Goal: Communication & Community: Ask a question

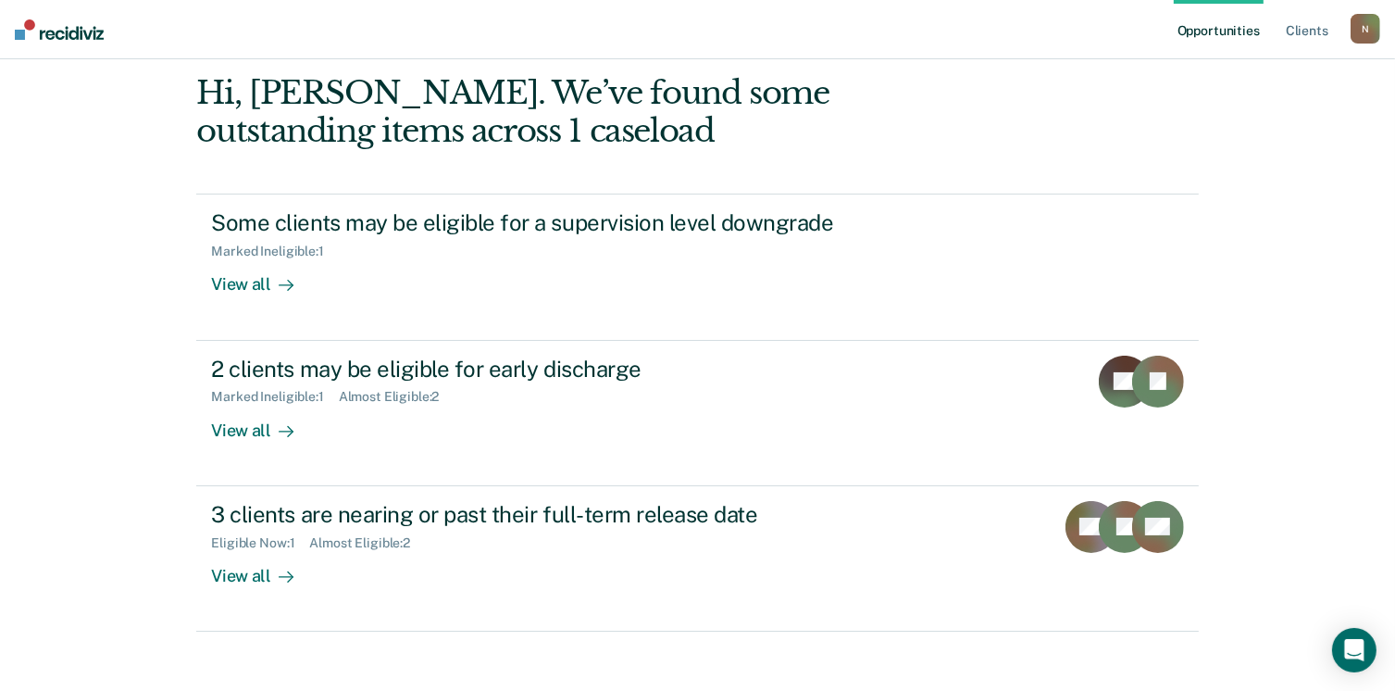
scroll to position [185, 0]
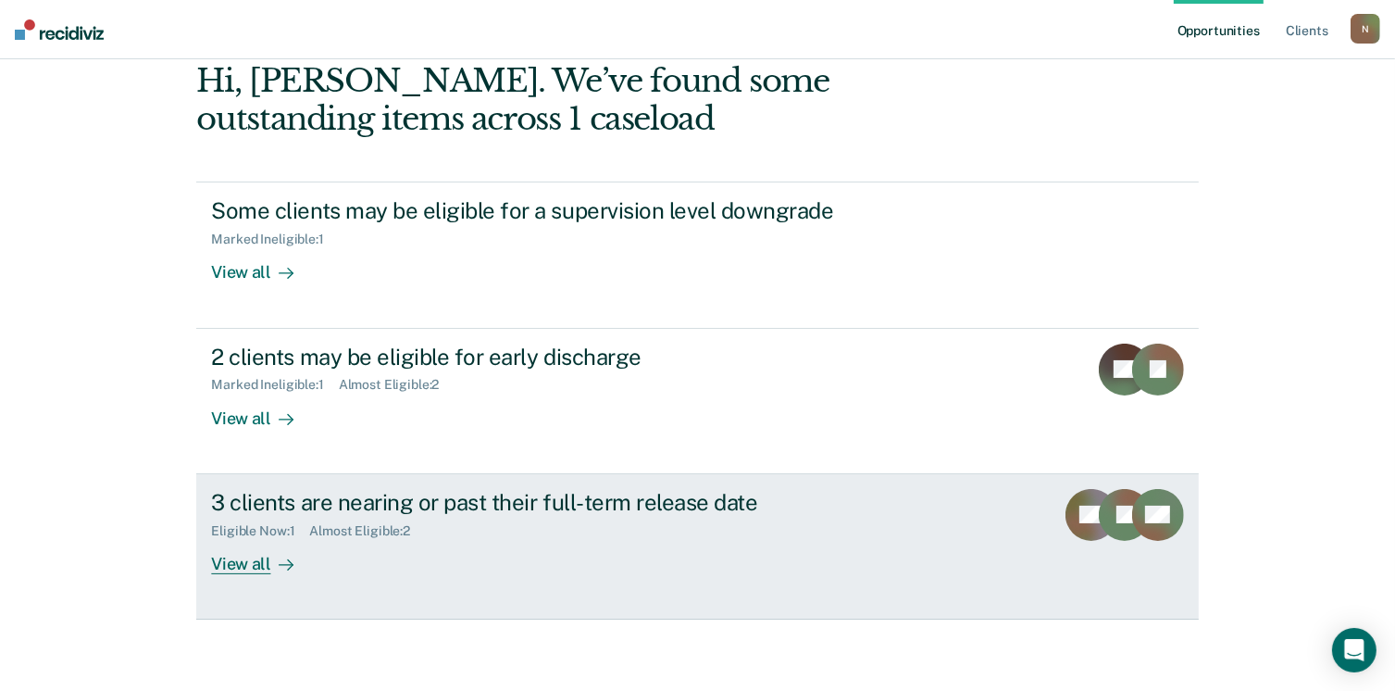
click at [239, 562] on div "View all" at bounding box center [263, 556] width 104 height 36
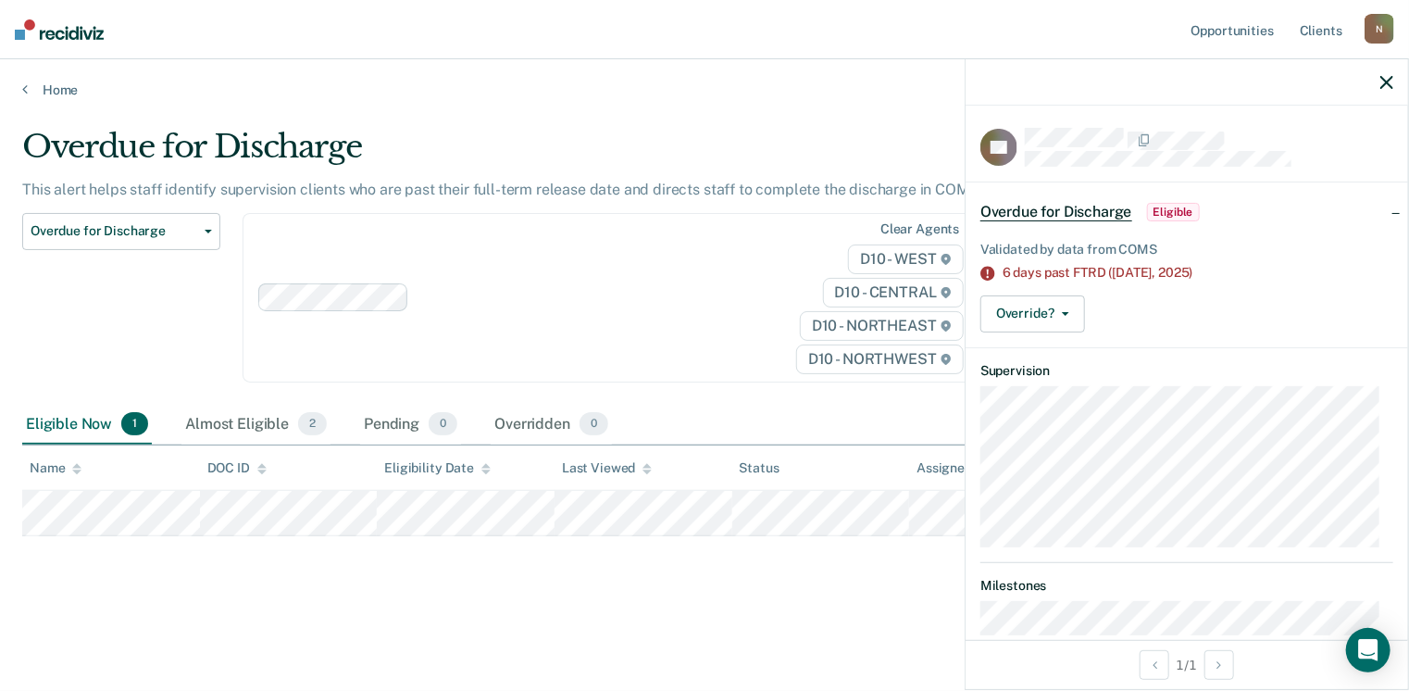
click at [1170, 215] on span "Eligible" at bounding box center [1173, 212] width 53 height 19
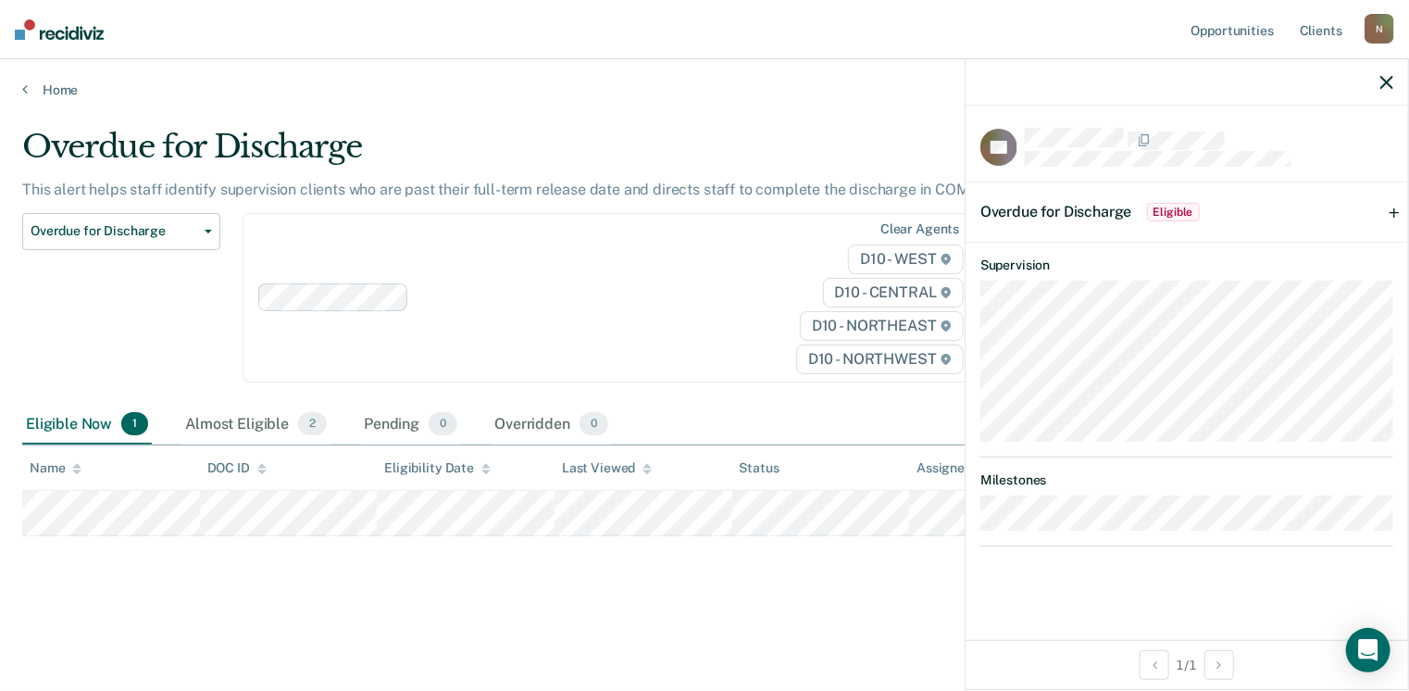
click at [1395, 208] on div "Overdue for Discharge Eligible" at bounding box center [1187, 211] width 443 height 59
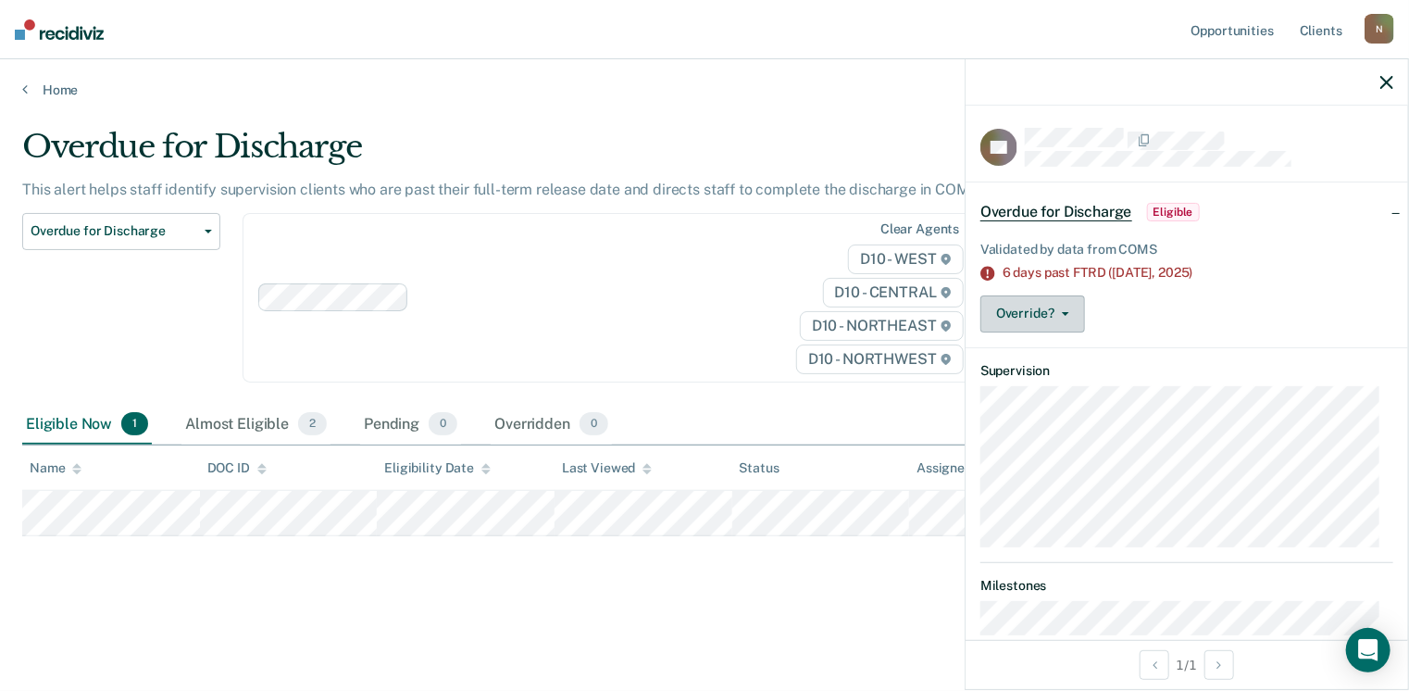
click at [1051, 302] on button "Override?" at bounding box center [1033, 313] width 105 height 37
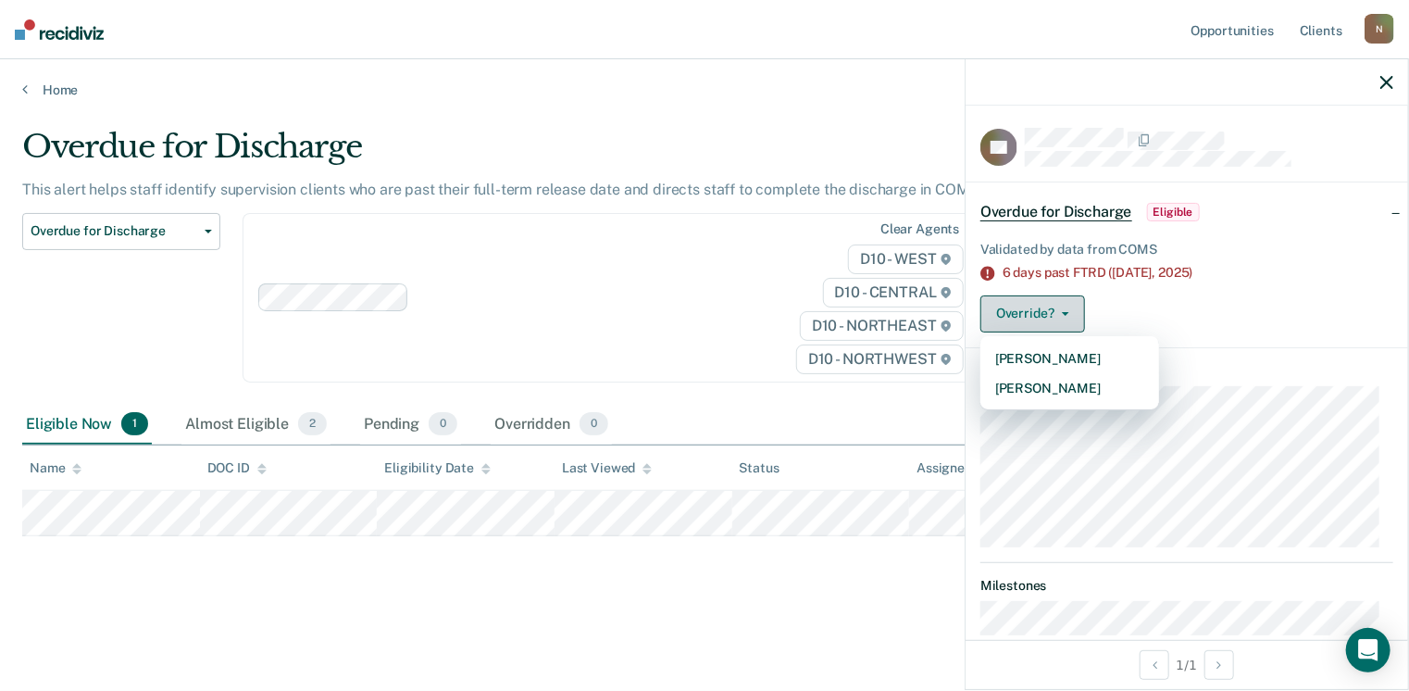
click at [1051, 302] on button "Override?" at bounding box center [1033, 313] width 105 height 37
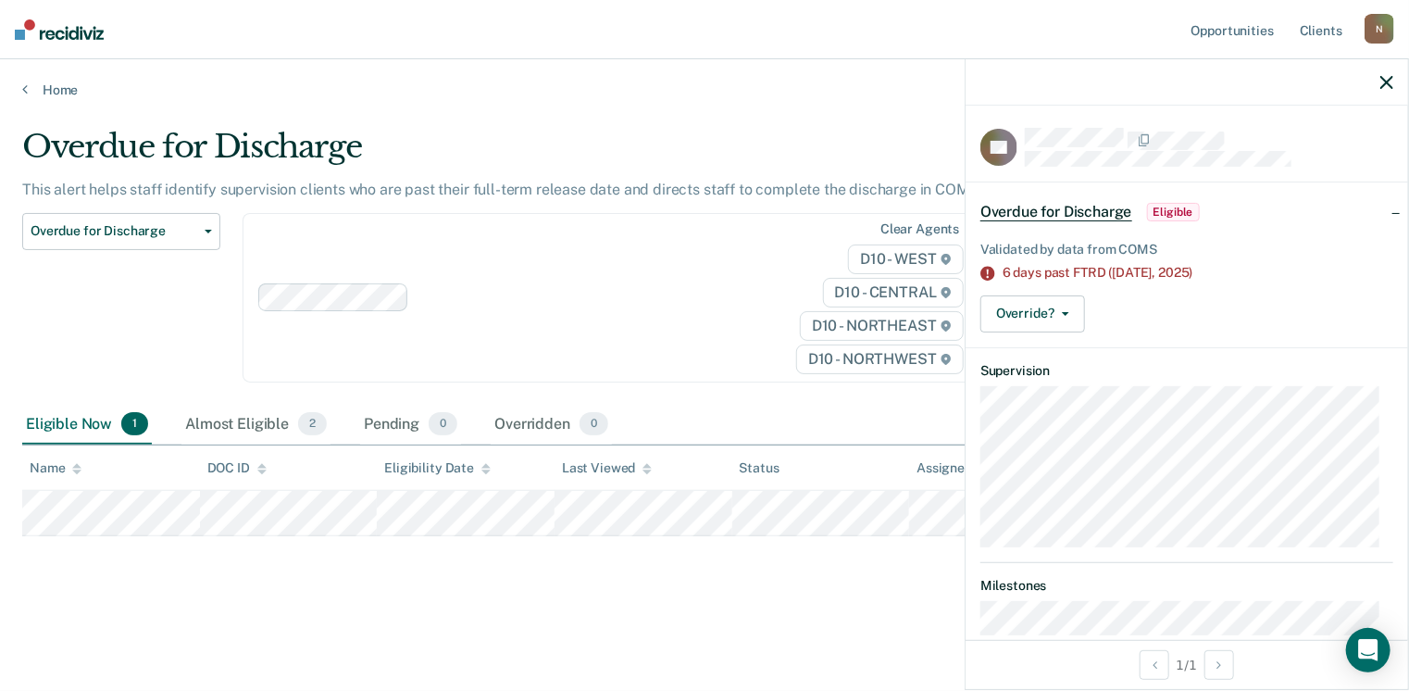
click at [1071, 208] on span "Overdue for Discharge" at bounding box center [1057, 212] width 152 height 19
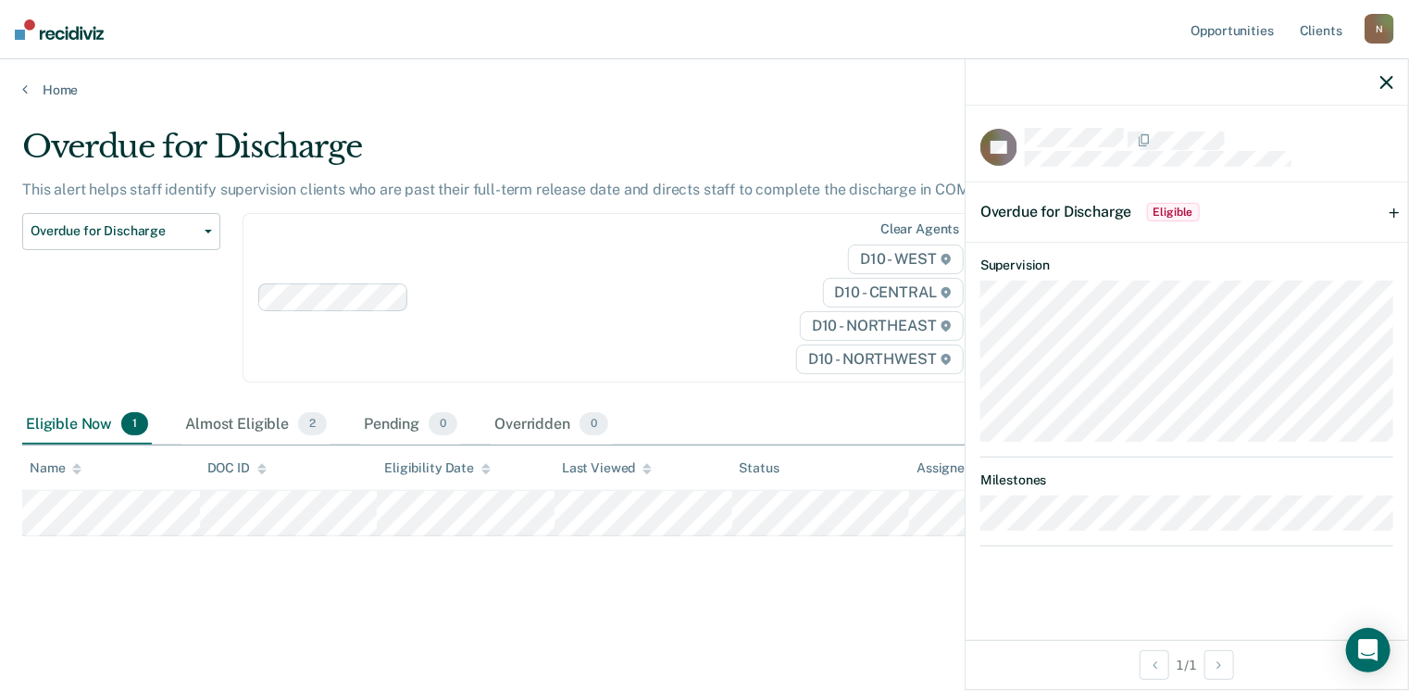
click at [1388, 78] on icon "button" at bounding box center [1387, 82] width 13 height 13
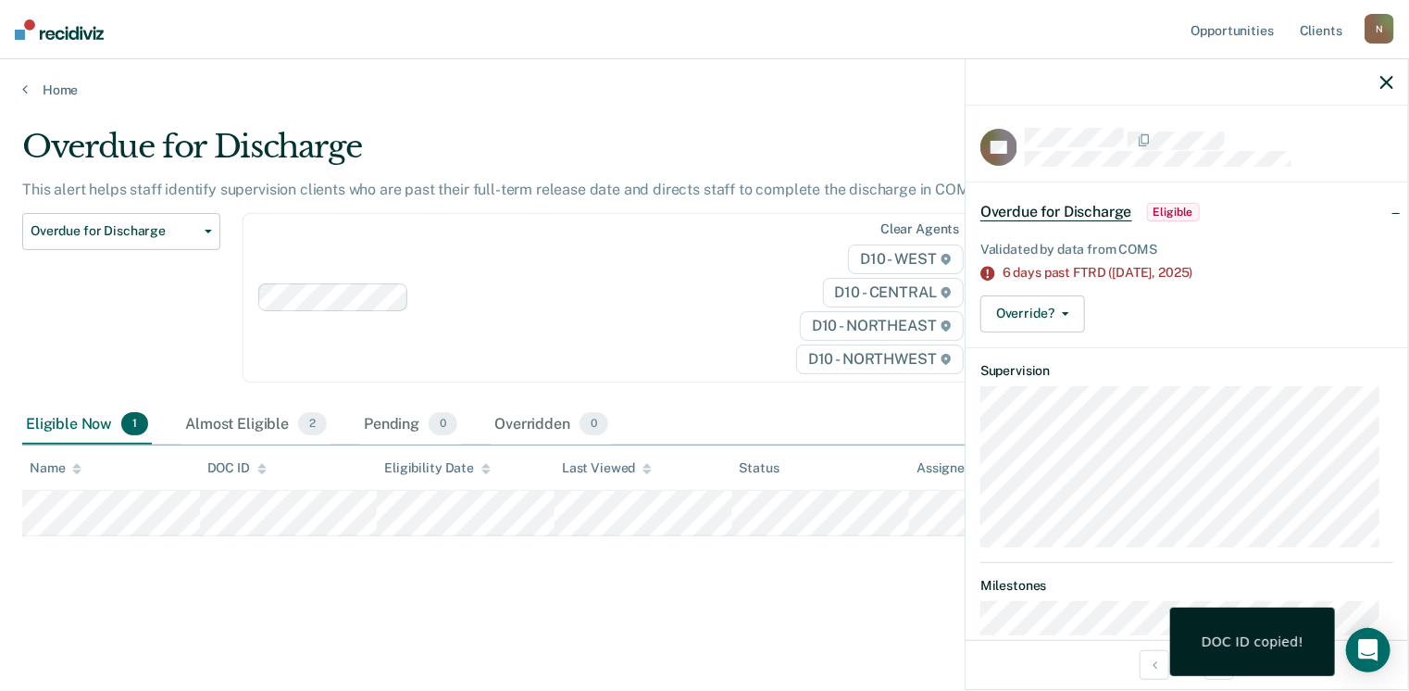
click at [519, 581] on div "Overdue for Discharge This alert helps staff identify supervision clients who a…" at bounding box center [704, 369] width 1365 height 483
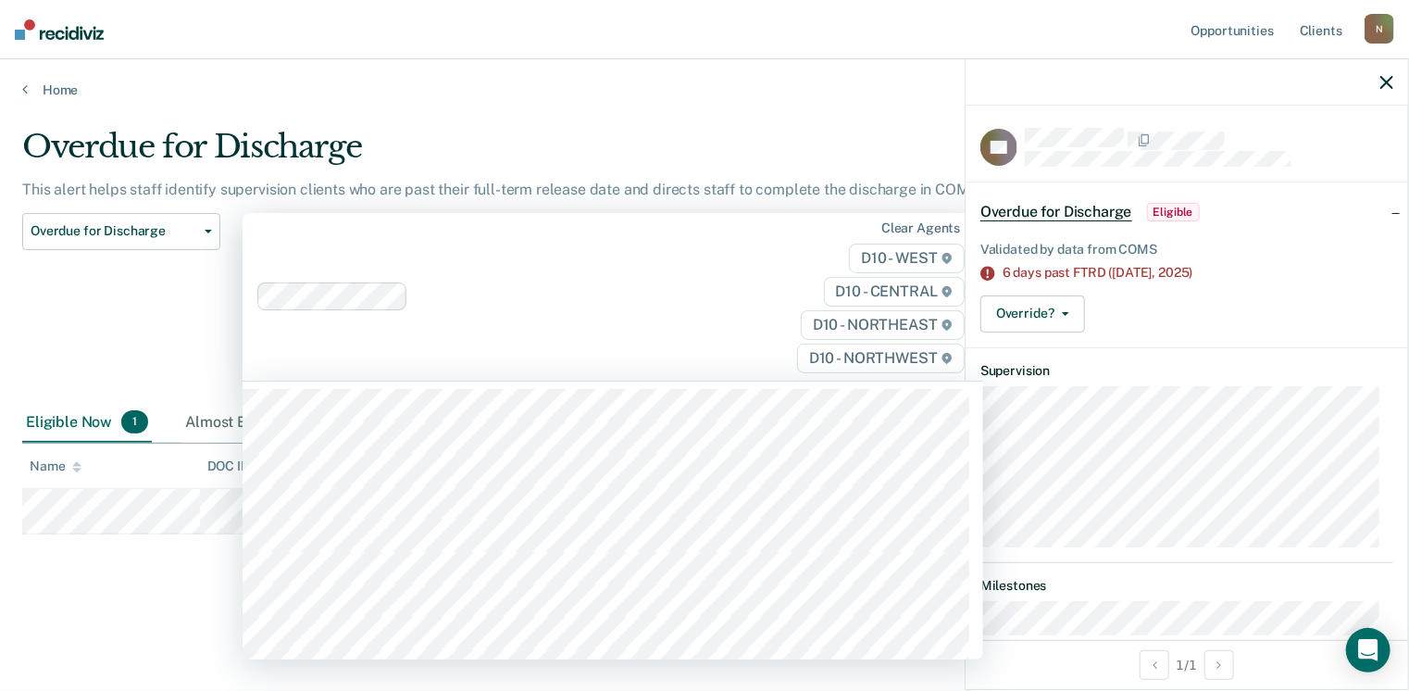
click at [666, 264] on div "Clear agents D10 - WEST D10 - CENTRAL D10 - NORTHEAST D10 - NORTHWEST" at bounding box center [613, 297] width 741 height 168
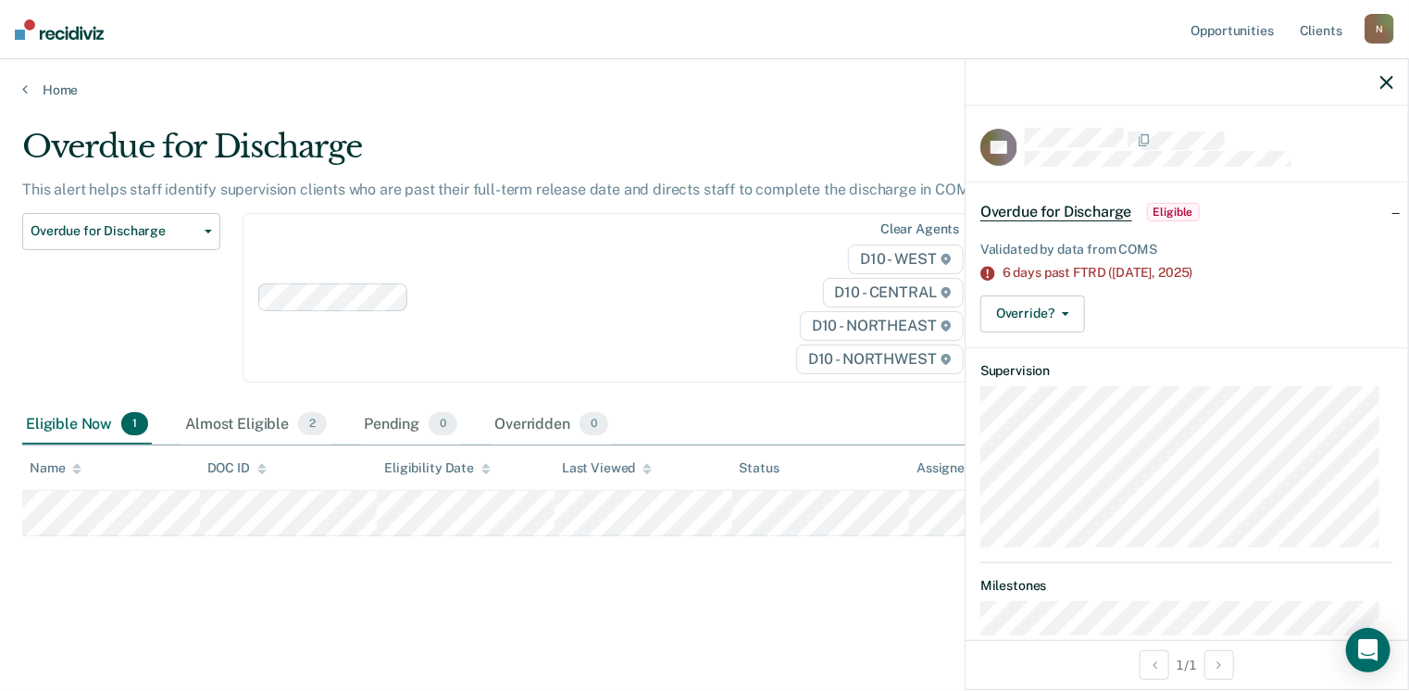
click at [186, 287] on div "Overdue for Discharge Classification Review Early Discharge Minimum Telephone R…" at bounding box center [121, 309] width 198 height 192
click at [206, 226] on button "Overdue for Discharge" at bounding box center [121, 231] width 198 height 37
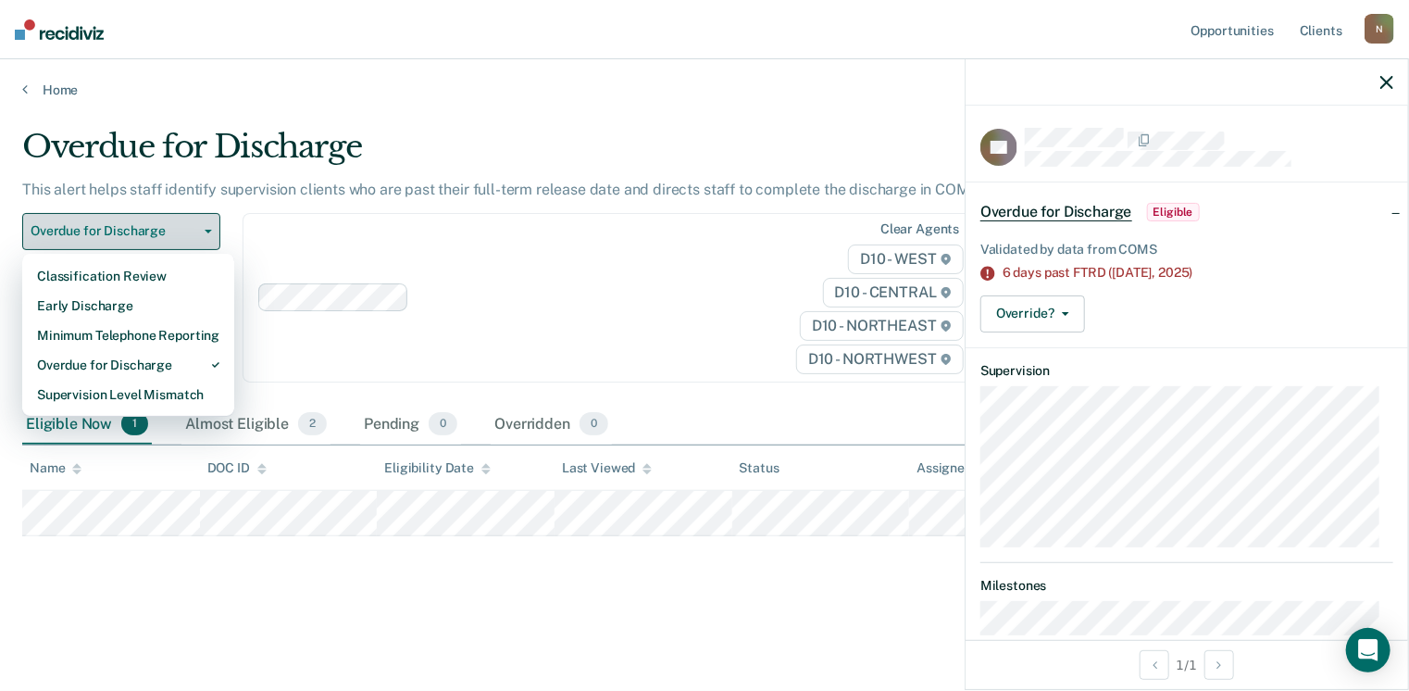
click at [168, 231] on span "Overdue for Discharge" at bounding box center [114, 231] width 167 height 16
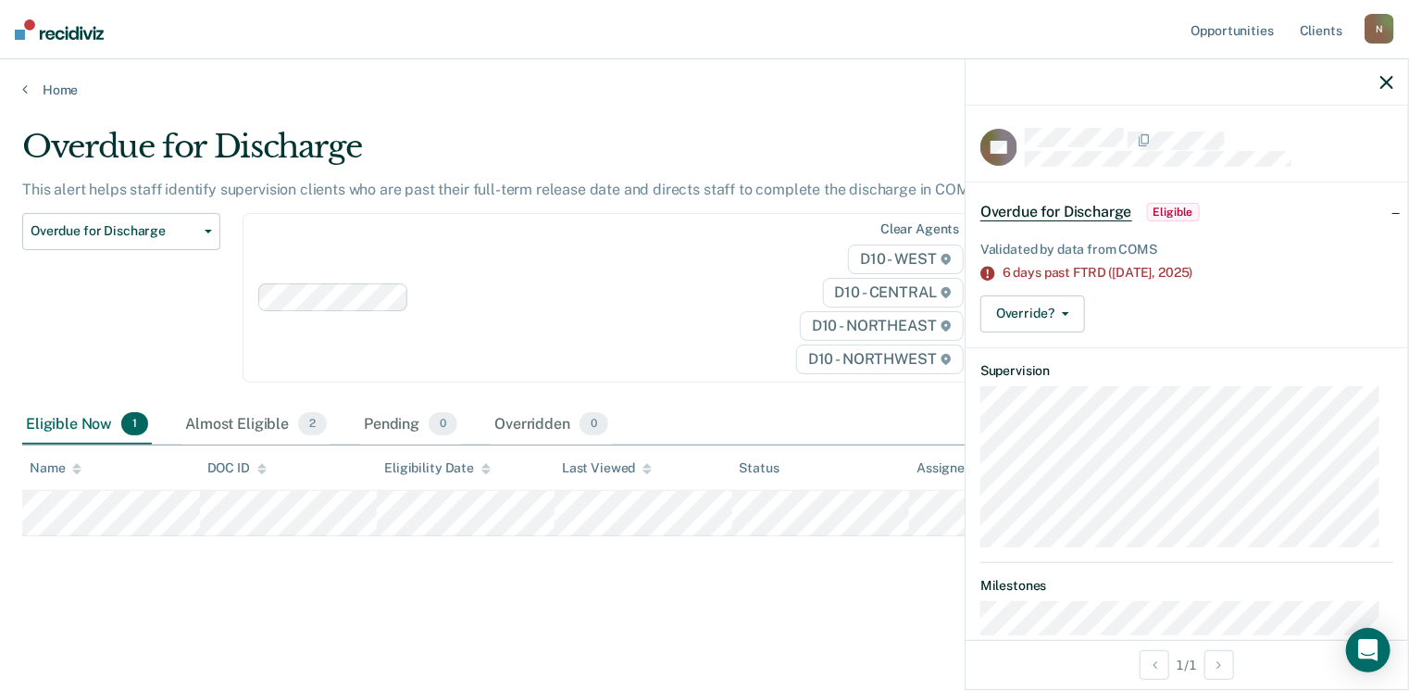
click at [1385, 82] on icon "button" at bounding box center [1387, 82] width 13 height 13
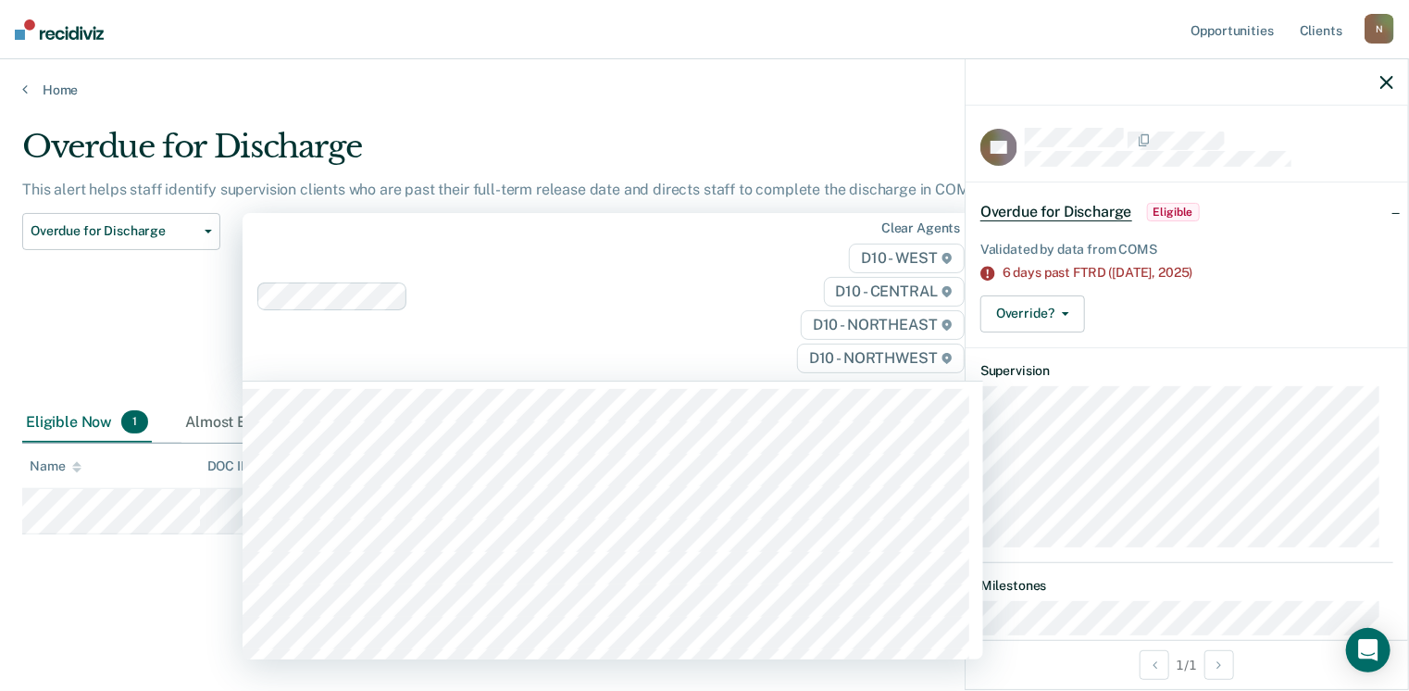
click at [626, 253] on div "Clear agents D10 - WEST D10 - CENTRAL D10 - NORTHEAST D10 - NORTHWEST" at bounding box center [613, 297] width 741 height 168
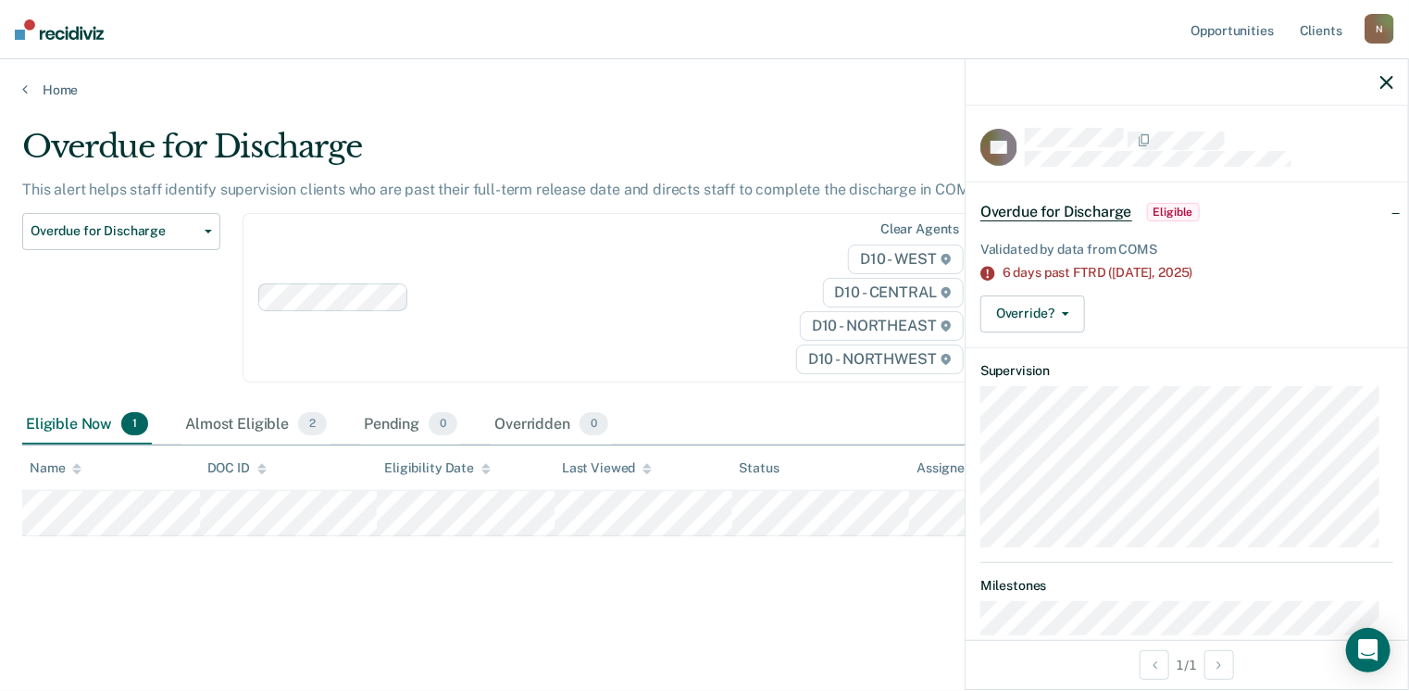
drag, startPoint x: 178, startPoint y: 628, endPoint x: 244, endPoint y: 630, distance: 66.7
click at [176, 626] on main "Overdue for Discharge This alert helps staff identify supervision clients who a…" at bounding box center [704, 391] width 1409 height 587
click at [1387, 77] on icon "button" at bounding box center [1387, 82] width 13 height 13
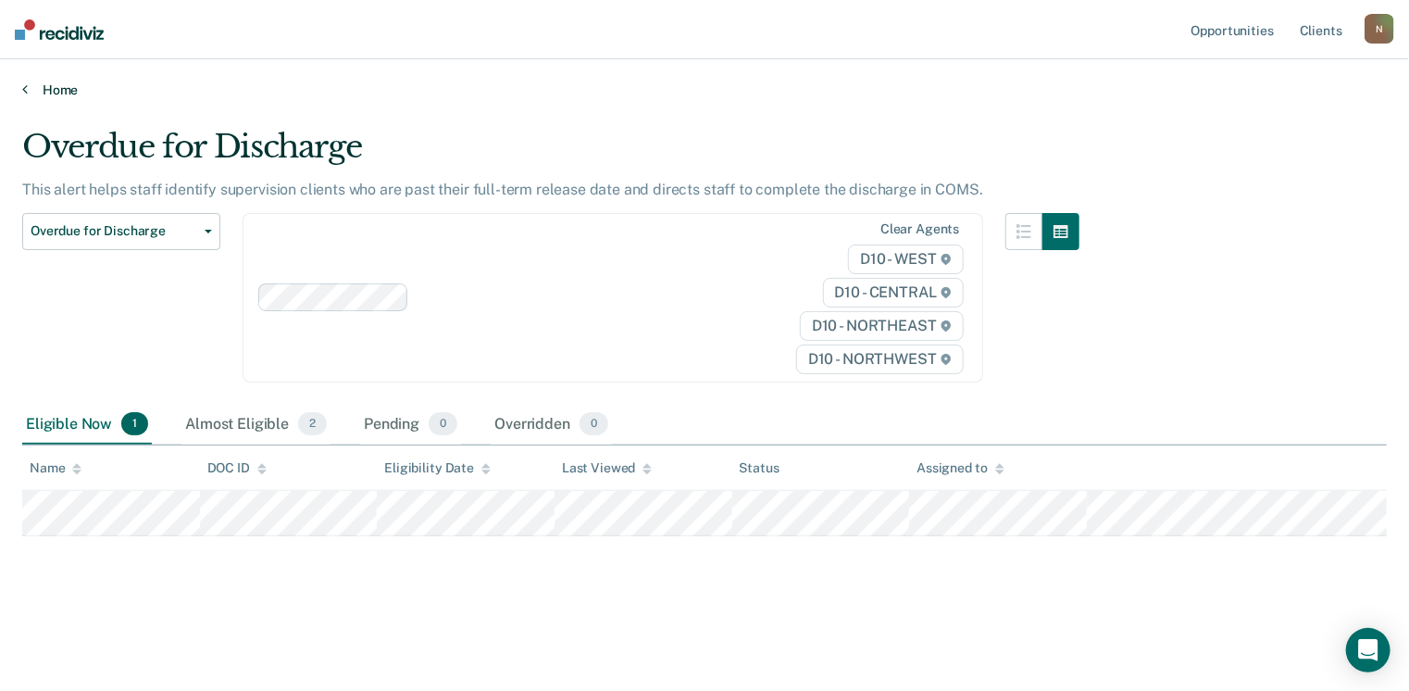
click at [54, 89] on link "Home" at bounding box center [704, 89] width 1365 height 17
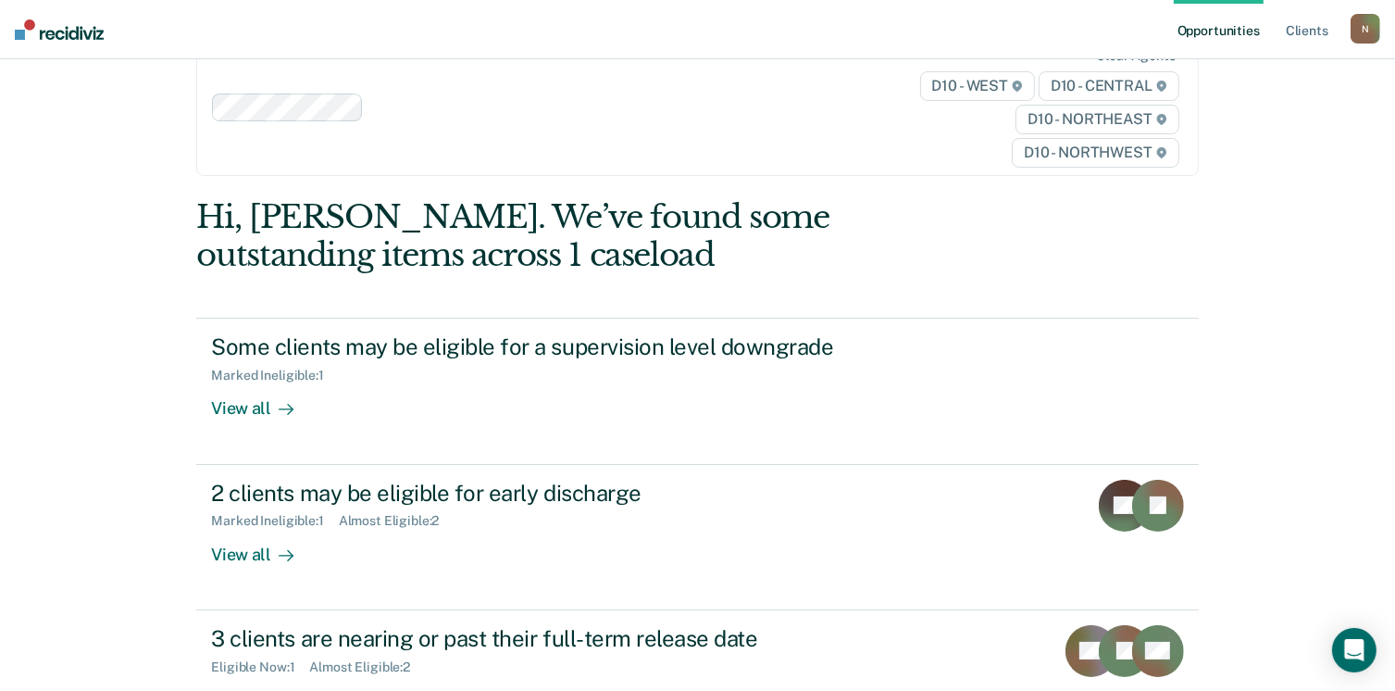
scroll to position [226, 0]
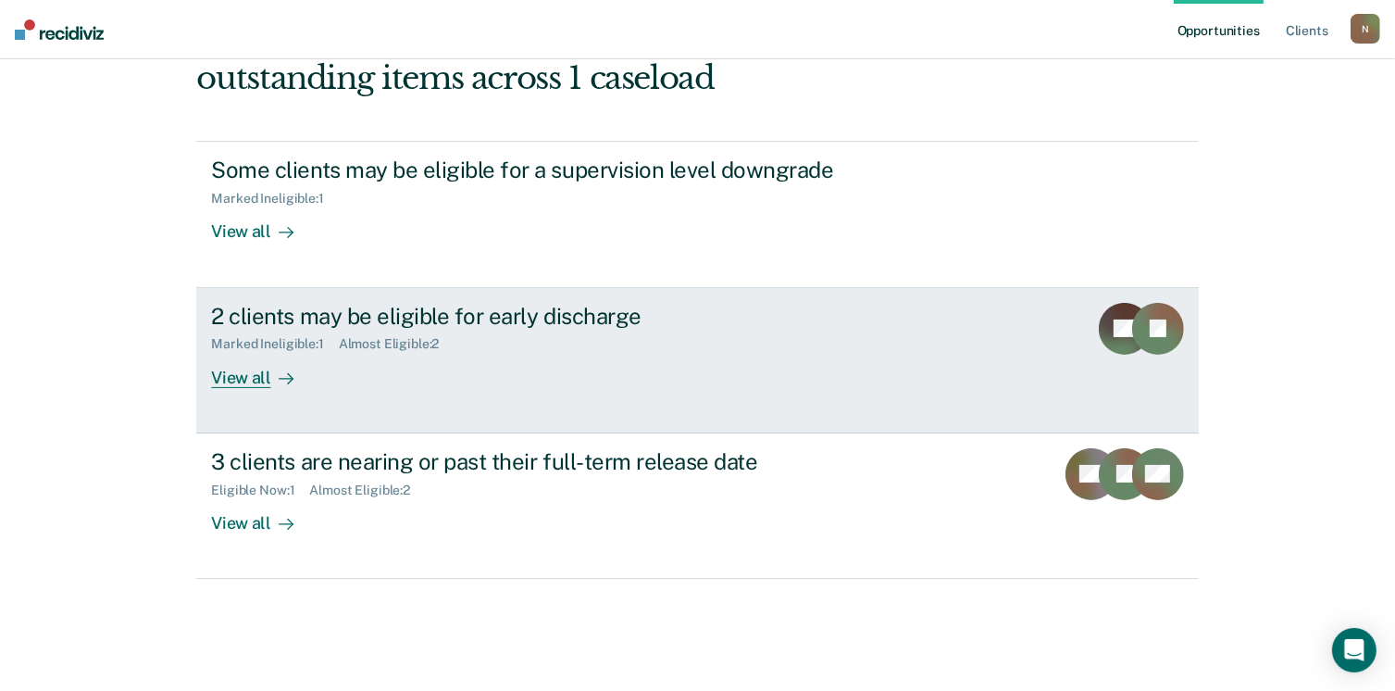
click at [256, 381] on div "View all" at bounding box center [263, 370] width 104 height 36
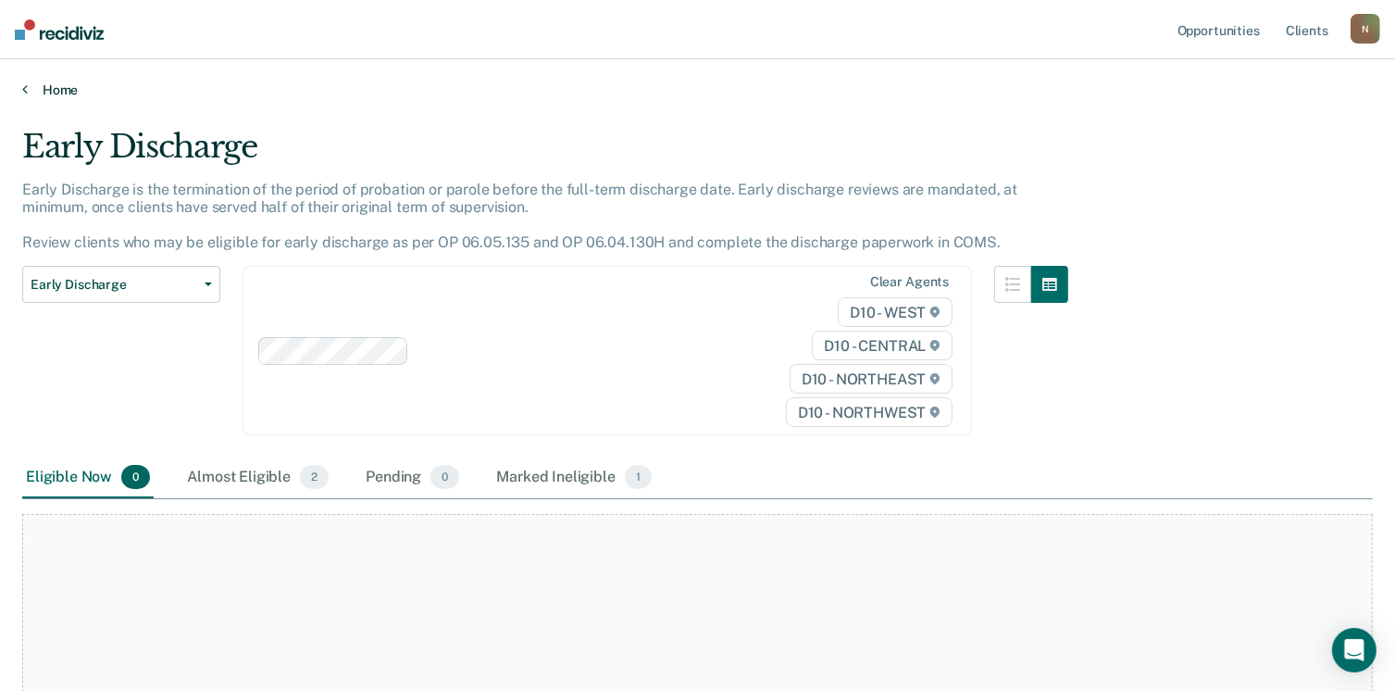
click at [61, 87] on link "Home" at bounding box center [697, 89] width 1351 height 17
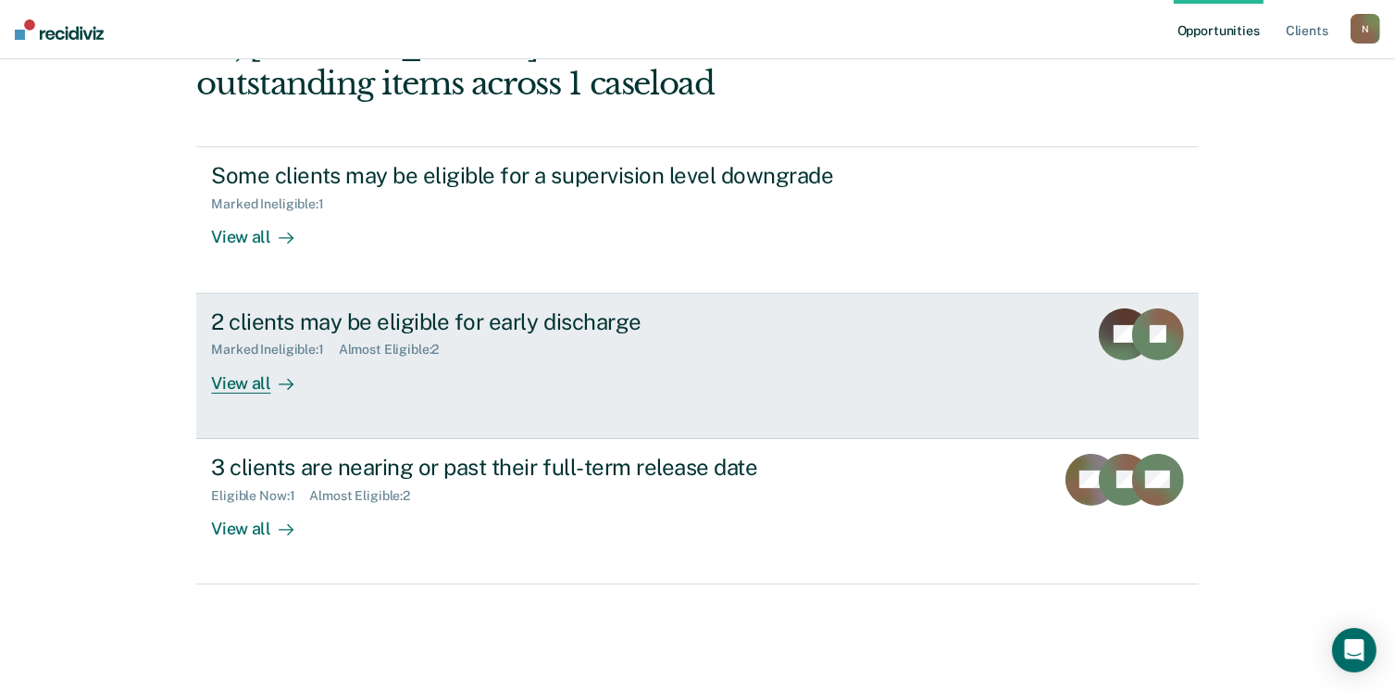
scroll to position [226, 0]
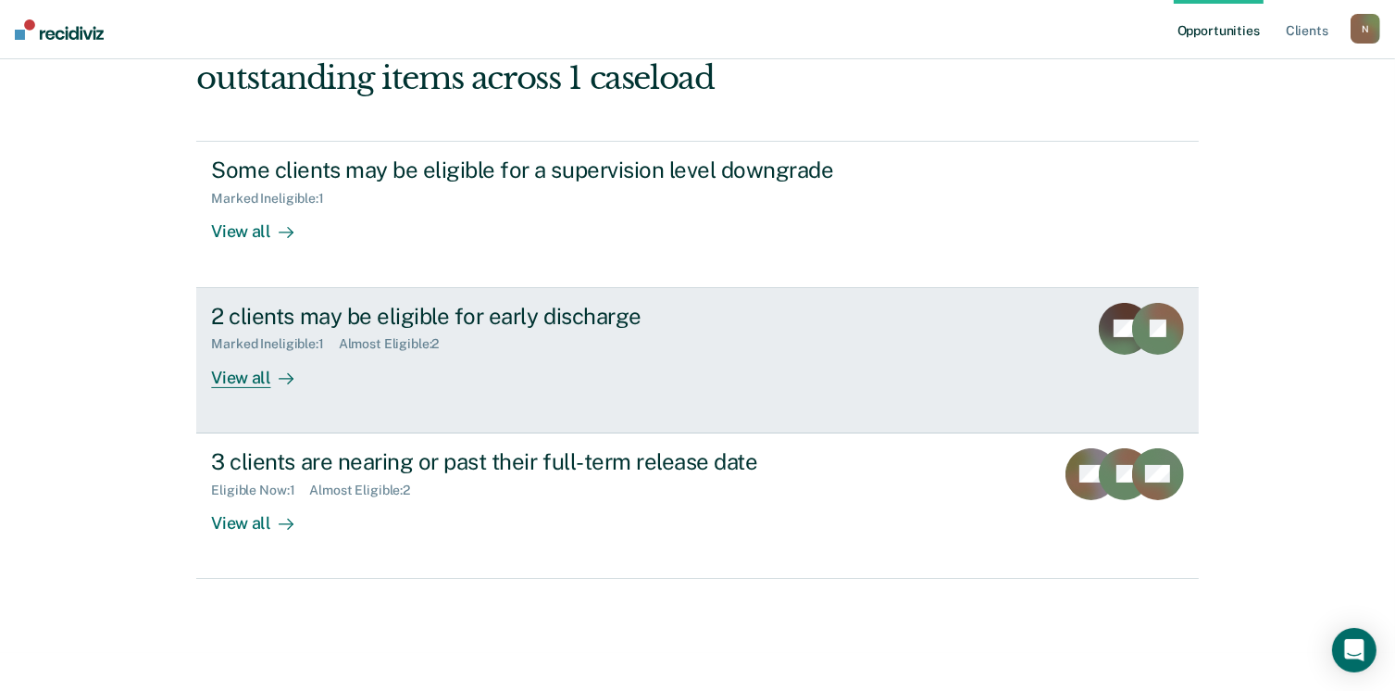
click at [259, 379] on div "View all" at bounding box center [263, 370] width 104 height 36
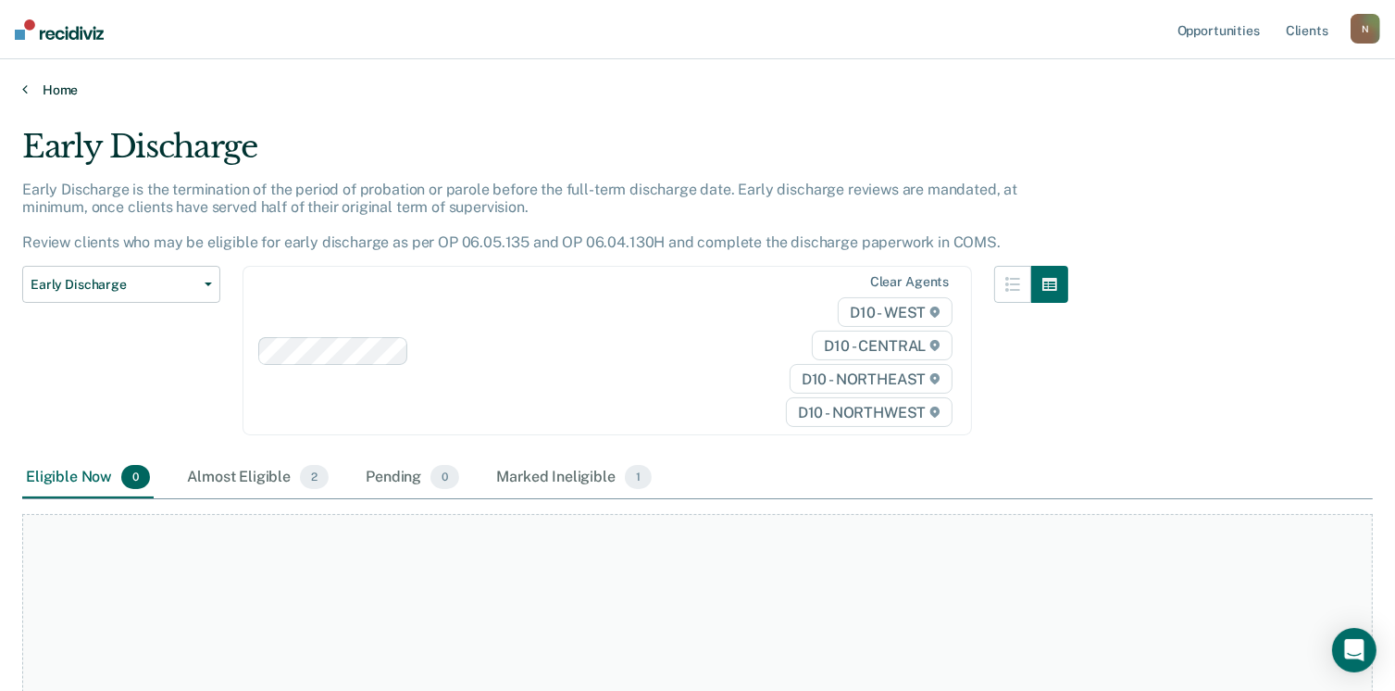
click at [68, 87] on link "Home" at bounding box center [697, 89] width 1351 height 17
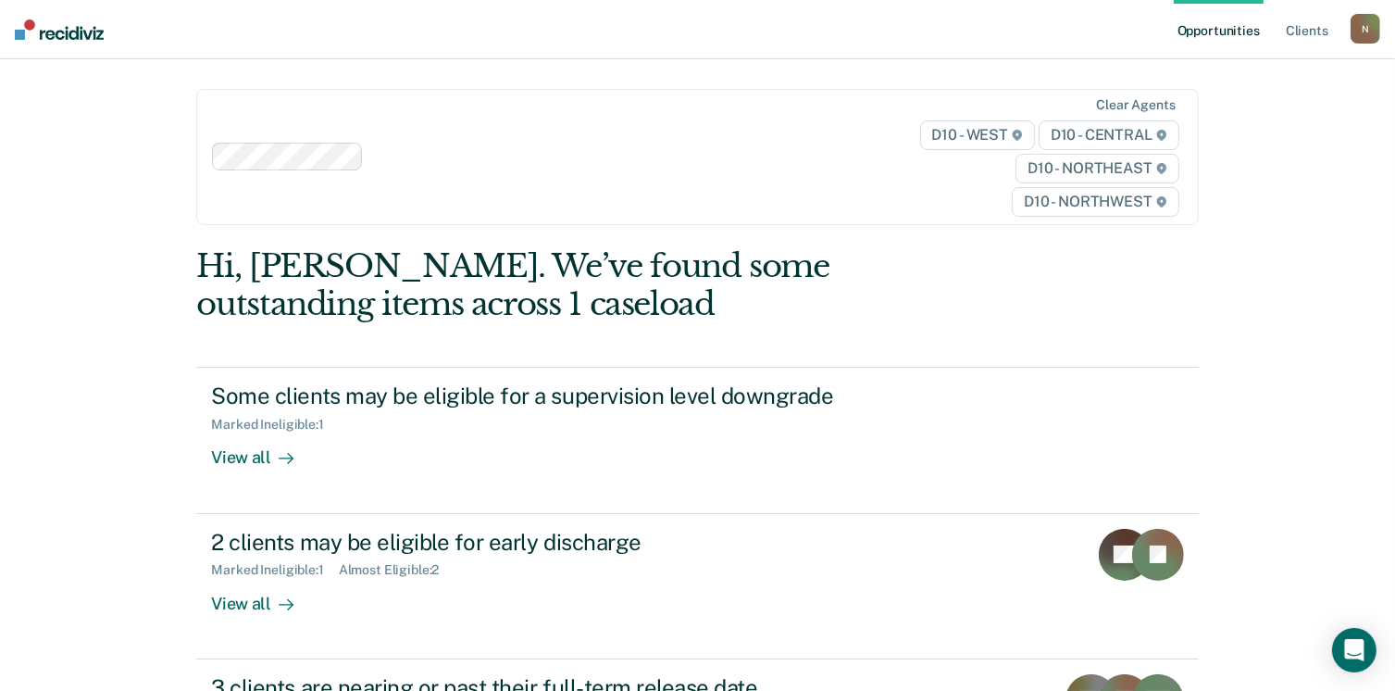
scroll to position [226, 0]
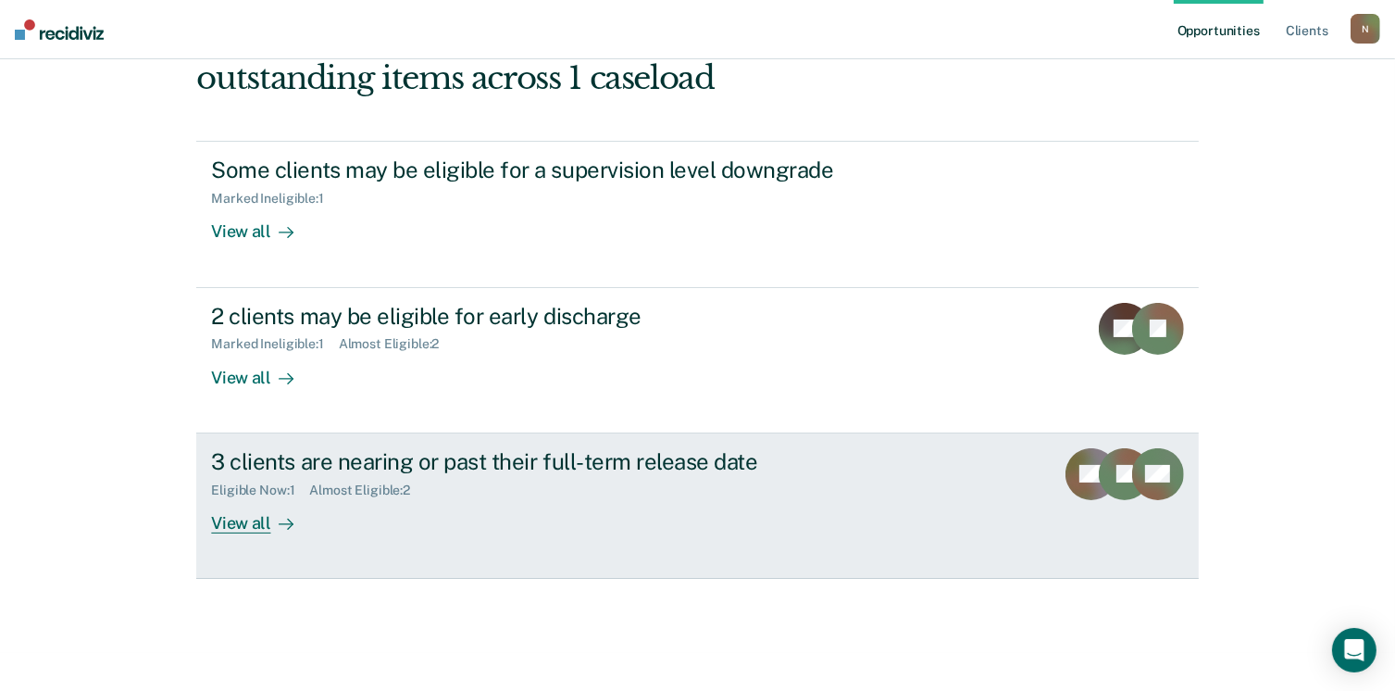
click at [271, 521] on div at bounding box center [282, 522] width 22 height 21
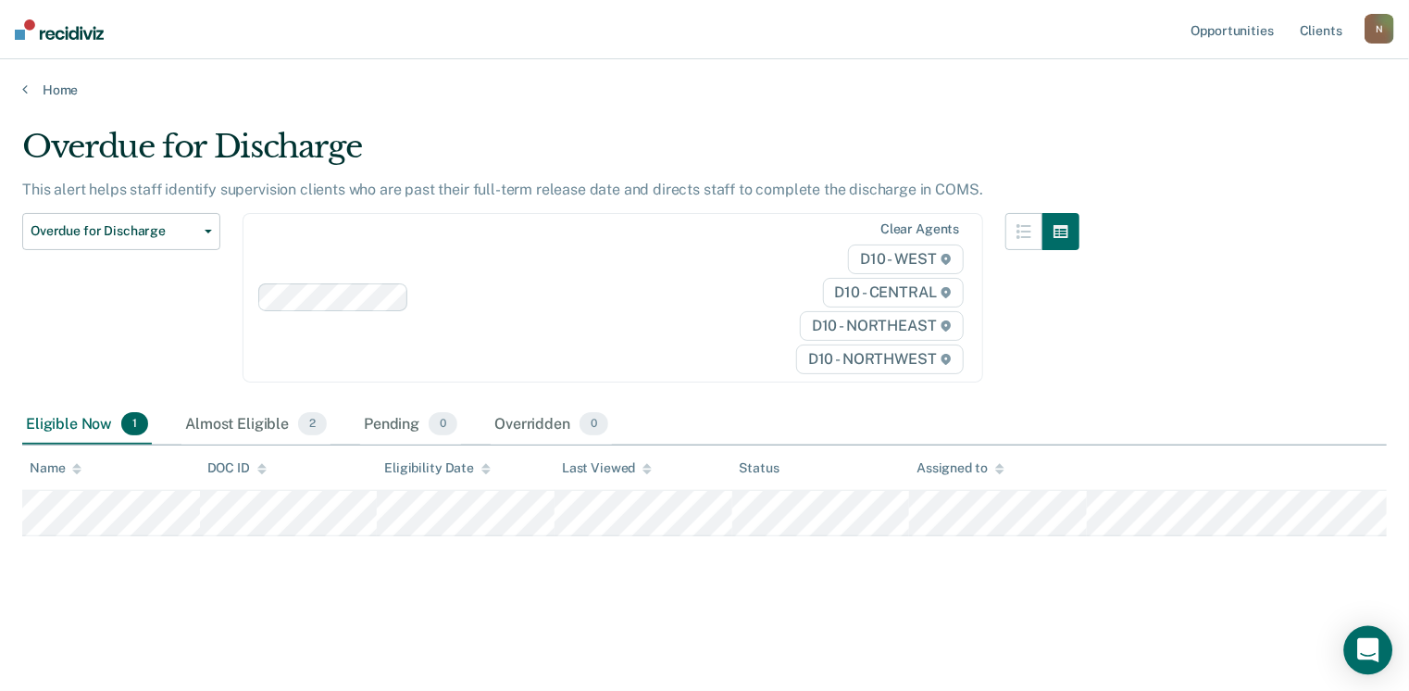
click at [1370, 645] on icon "Open Intercom Messenger" at bounding box center [1367, 650] width 21 height 24
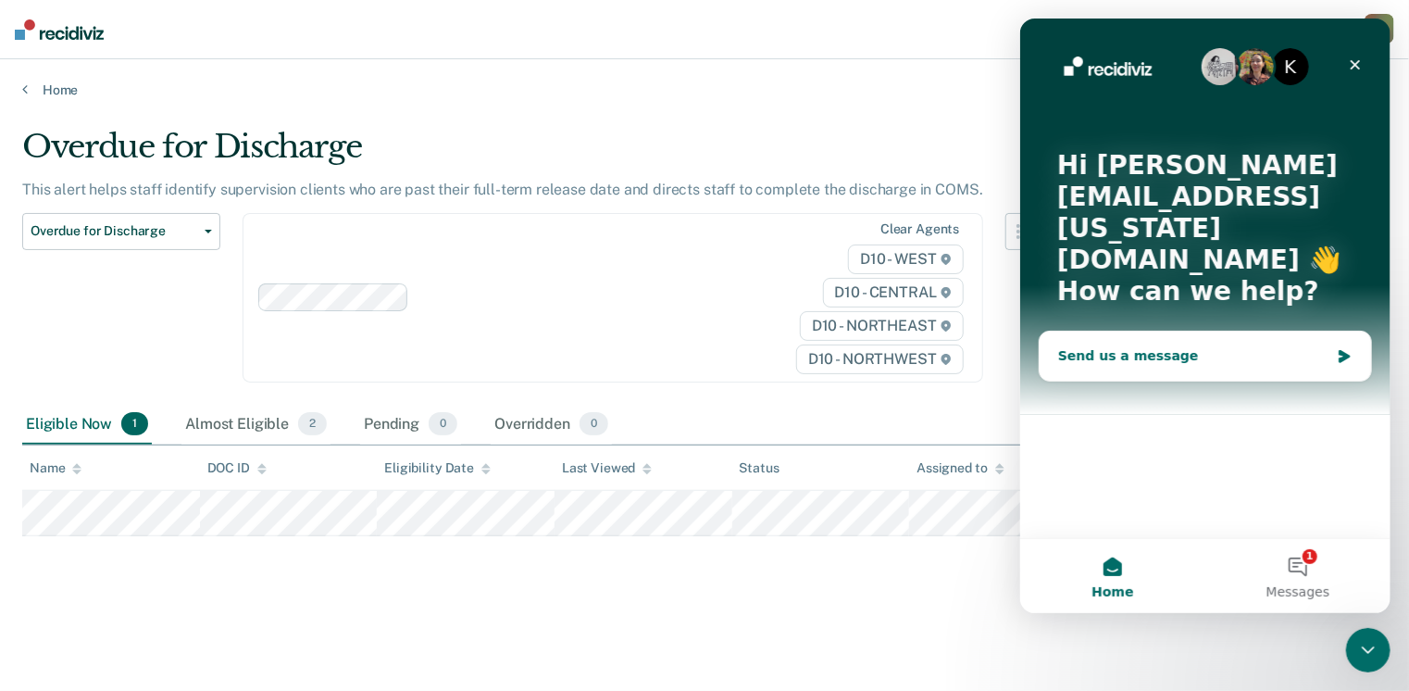
click at [1106, 331] on div "Send us a message" at bounding box center [1204, 355] width 331 height 49
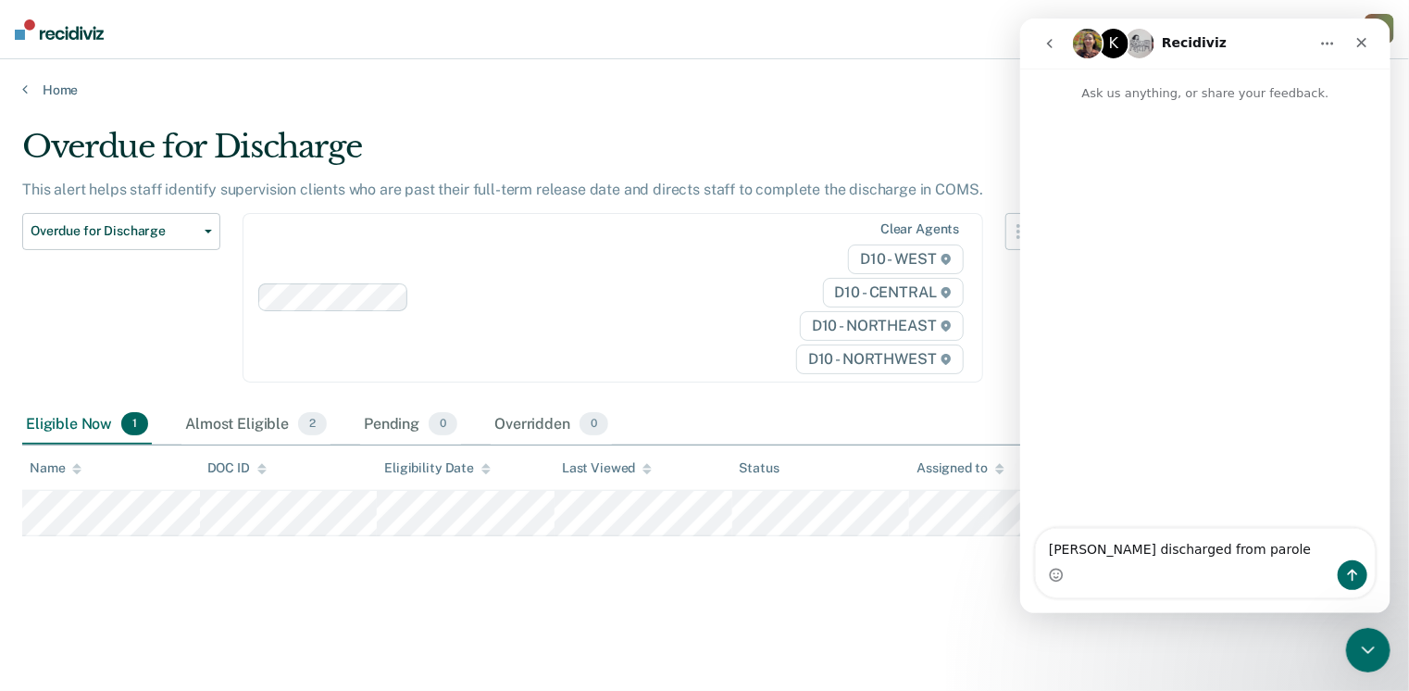
type textarea "[PERSON_NAME] discharged from parole"
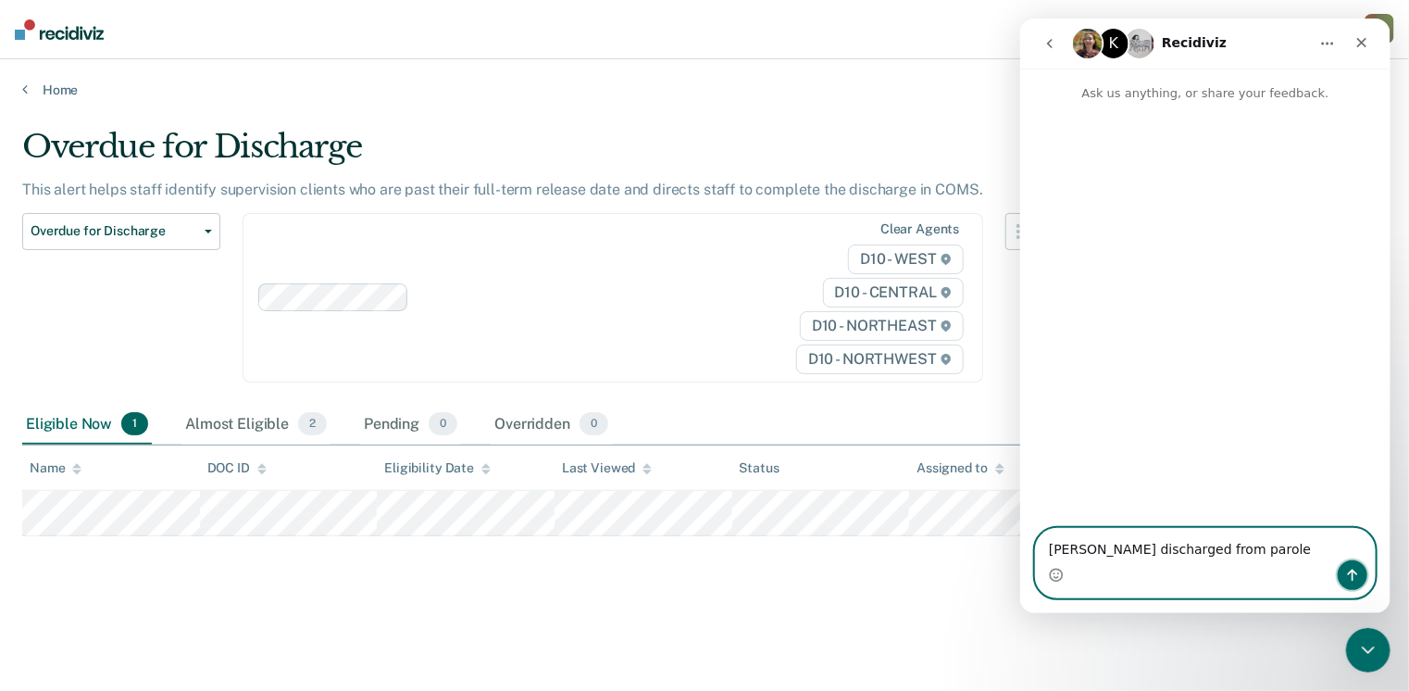
click at [1345, 569] on icon "Send a message…" at bounding box center [1351, 575] width 15 height 15
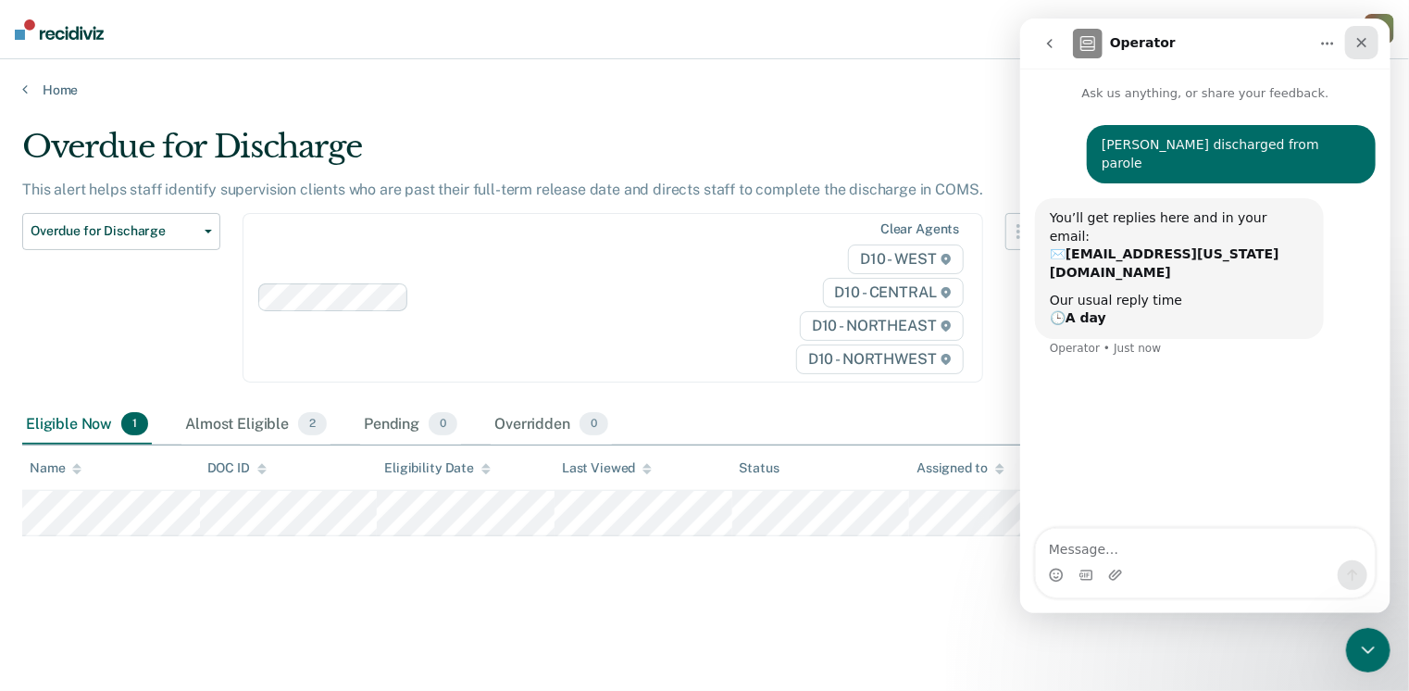
click at [1363, 46] on icon "Close" at bounding box center [1361, 42] width 15 height 15
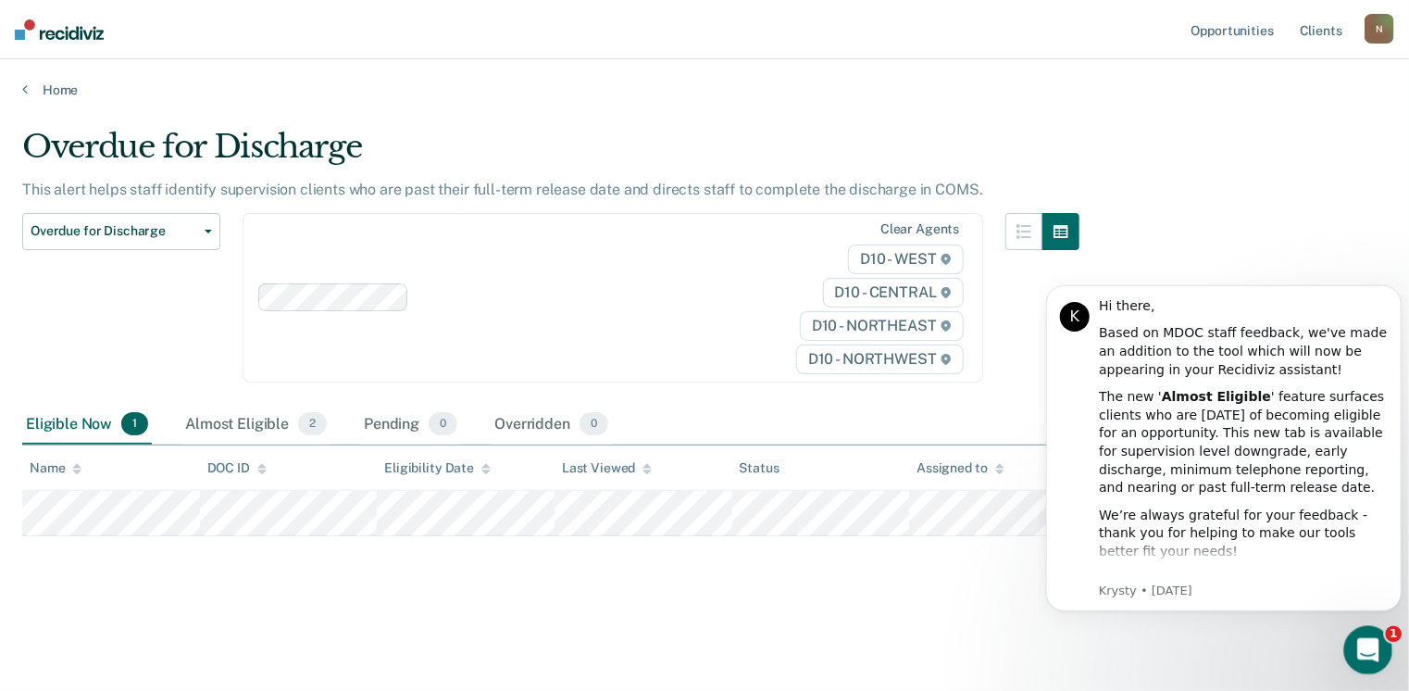
click at [1360, 648] on icon "Open Intercom Messenger" at bounding box center [1366, 647] width 31 height 31
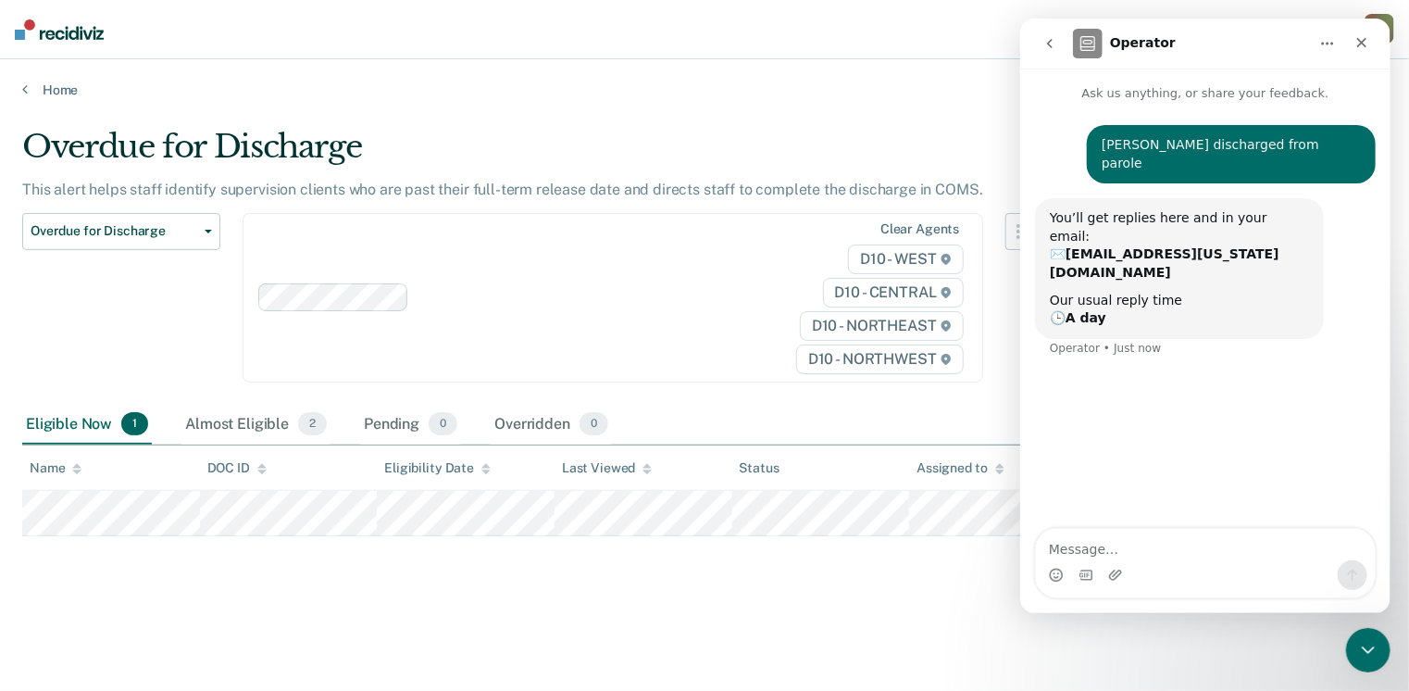
click at [783, 586] on div "Overdue for Discharge This alert helps staff identify supervision clients who a…" at bounding box center [704, 369] width 1365 height 483
click at [1364, 41] on icon "Close" at bounding box center [1361, 43] width 10 height 10
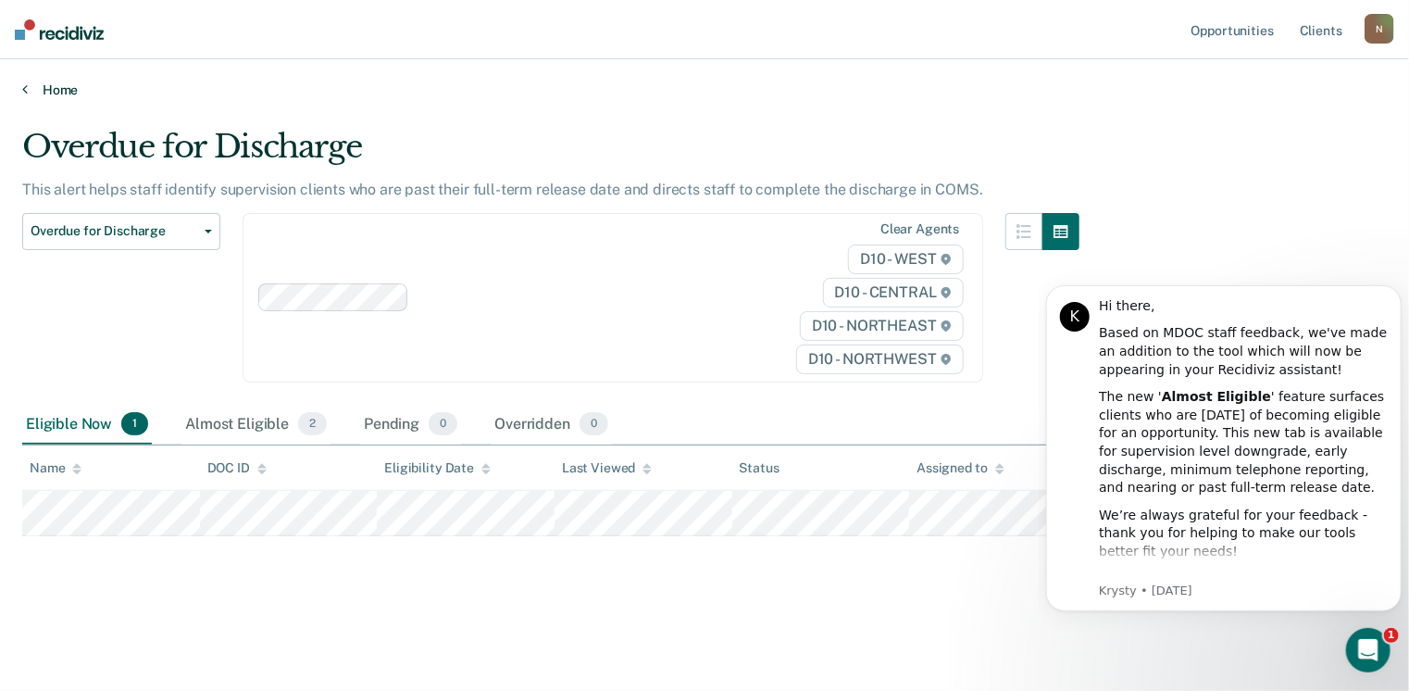
click at [53, 87] on link "Home" at bounding box center [704, 89] width 1365 height 17
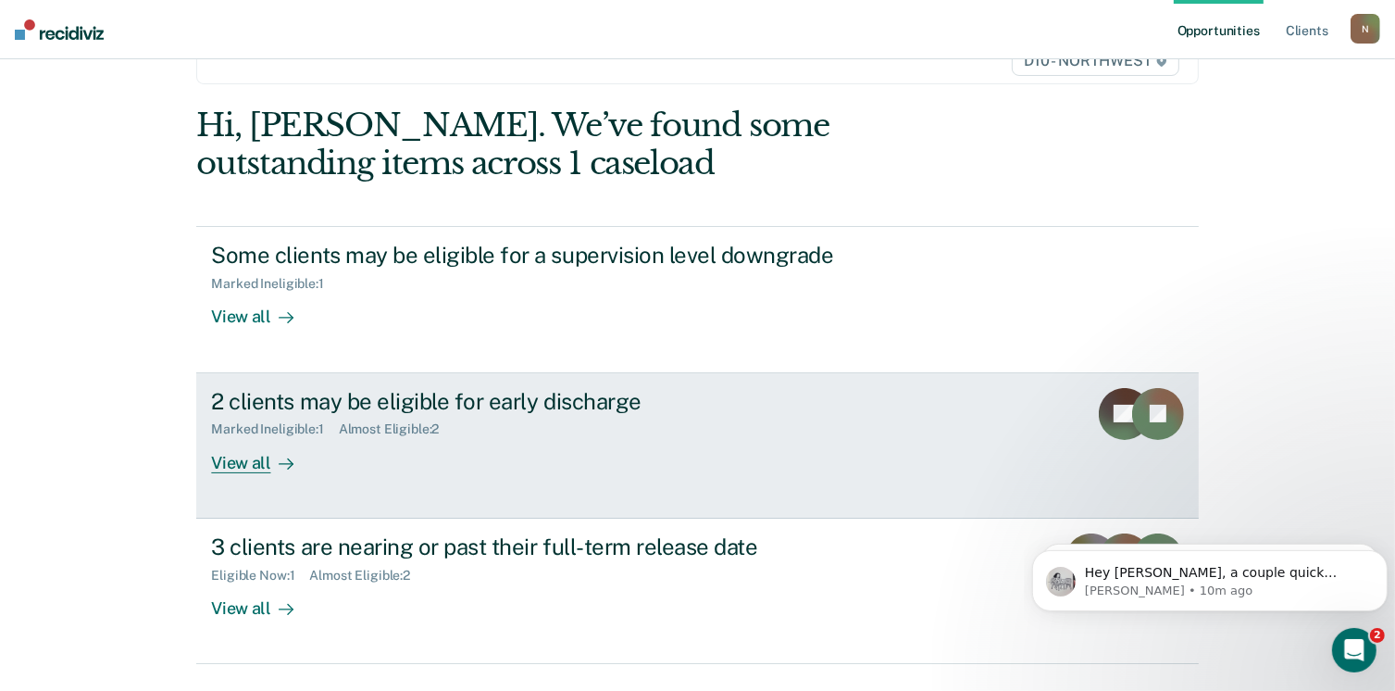
scroll to position [185, 0]
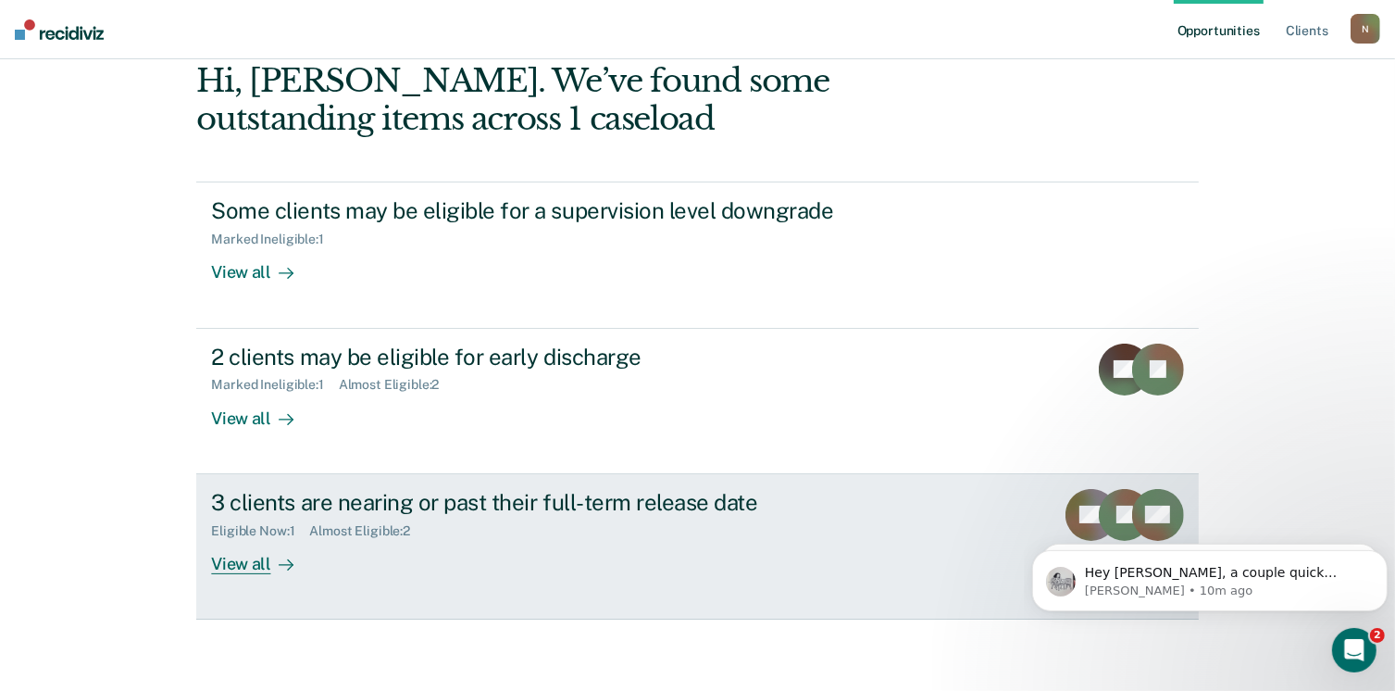
click at [252, 560] on div "View all" at bounding box center [263, 556] width 104 height 36
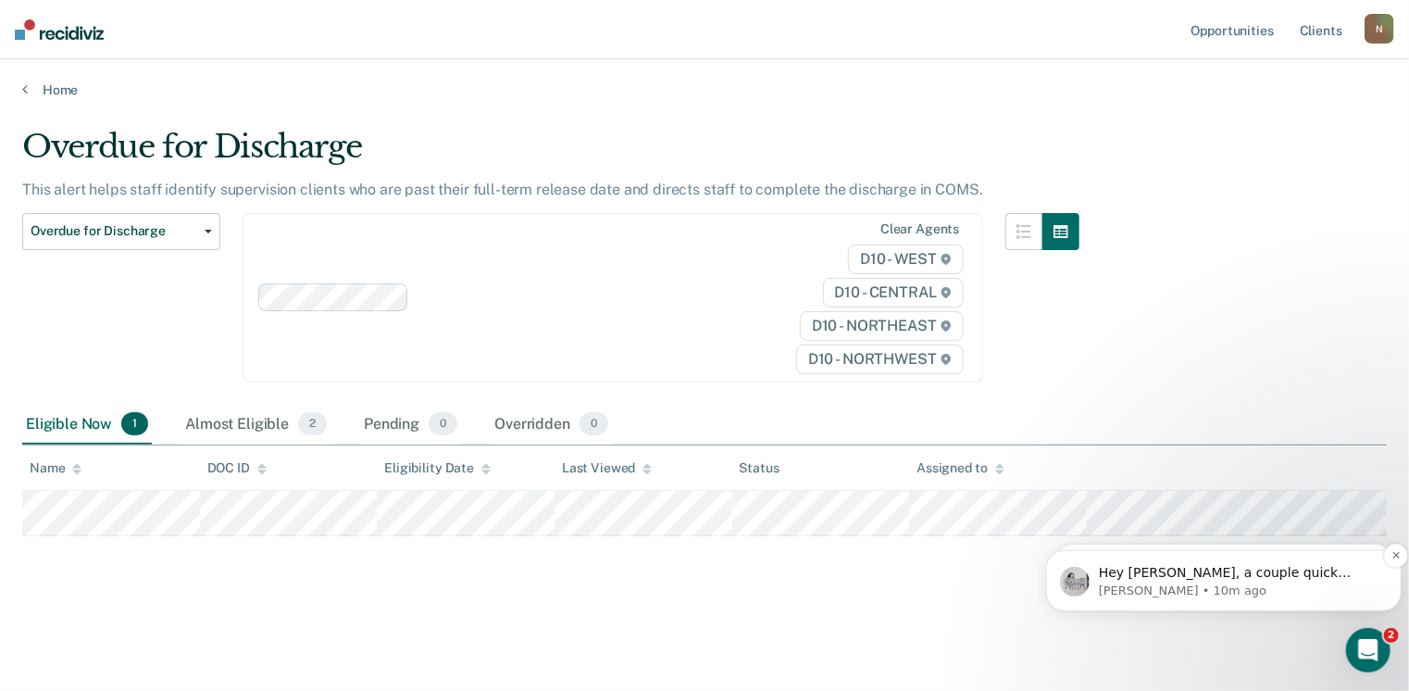
click at [1236, 580] on p "Hey Jaylene, a couple quick questions and I think I can fix this for you. 1. Wh…" at bounding box center [1238, 572] width 280 height 19
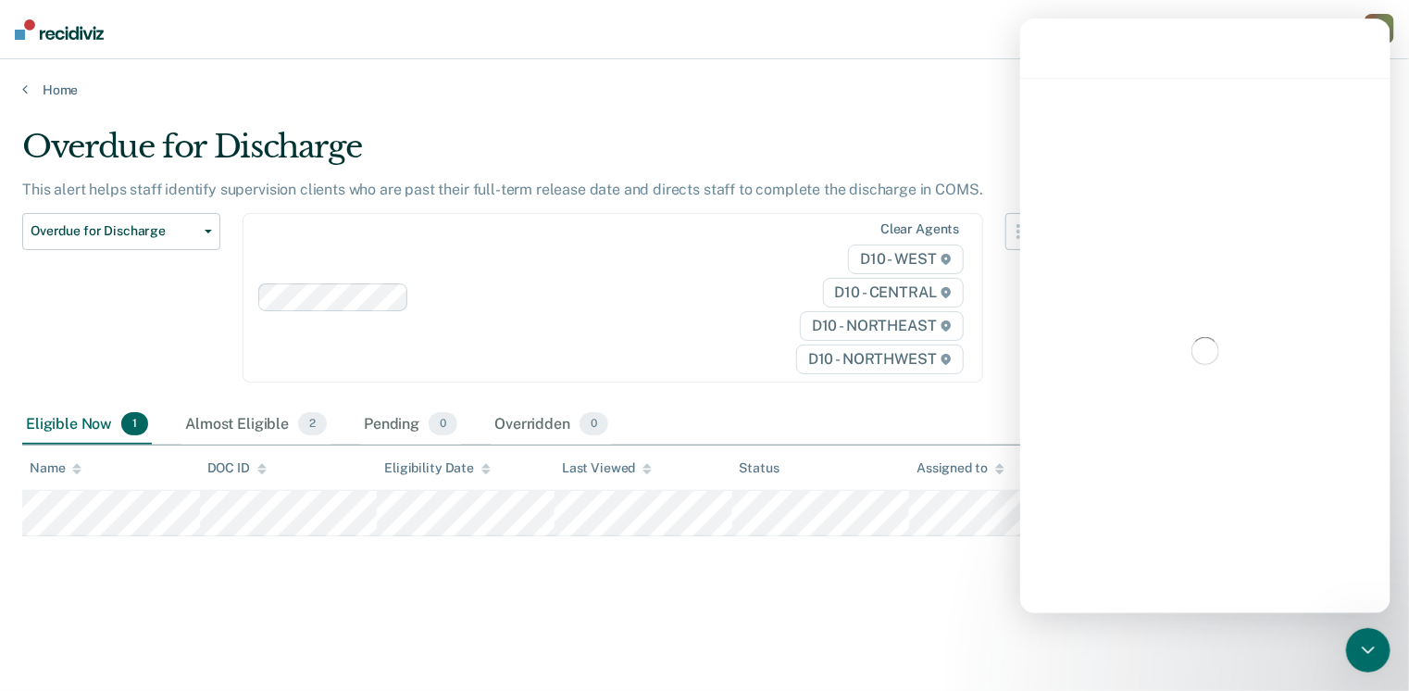
scroll to position [2, 0]
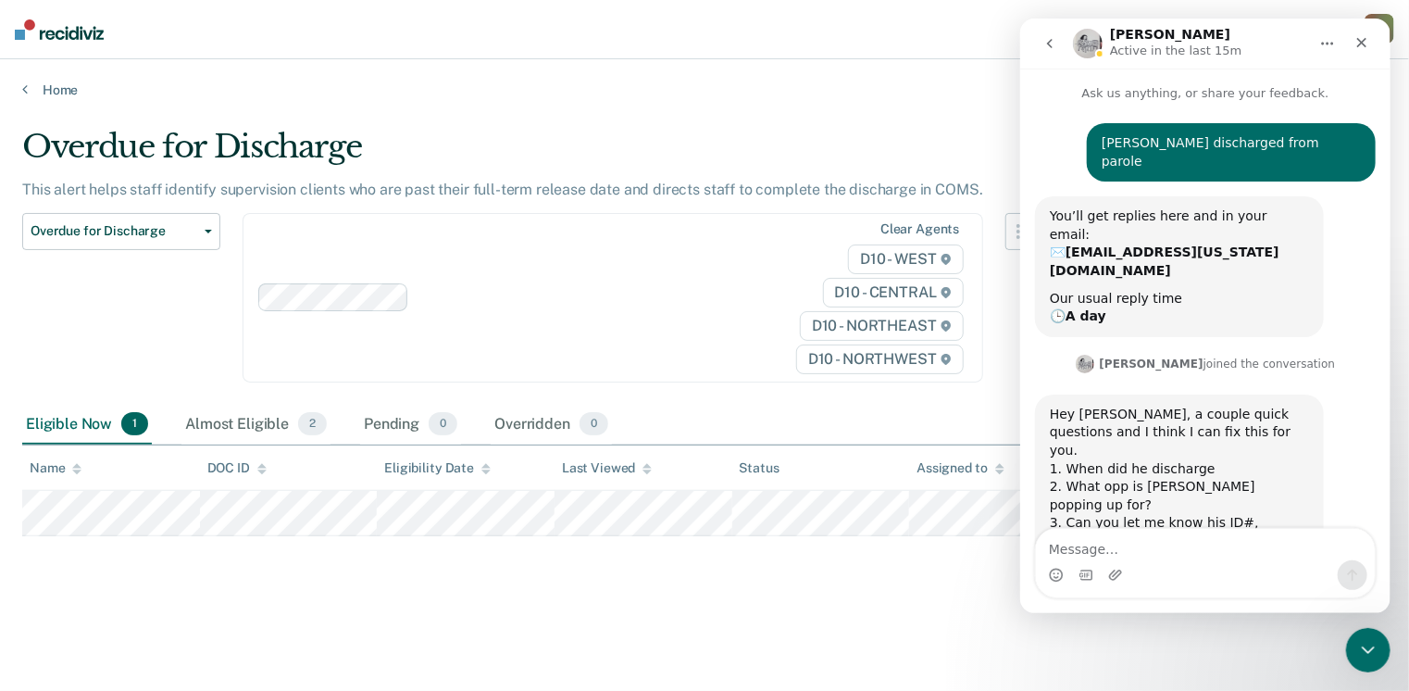
click at [1146, 564] on div "Intercom messenger" at bounding box center [1204, 575] width 339 height 30
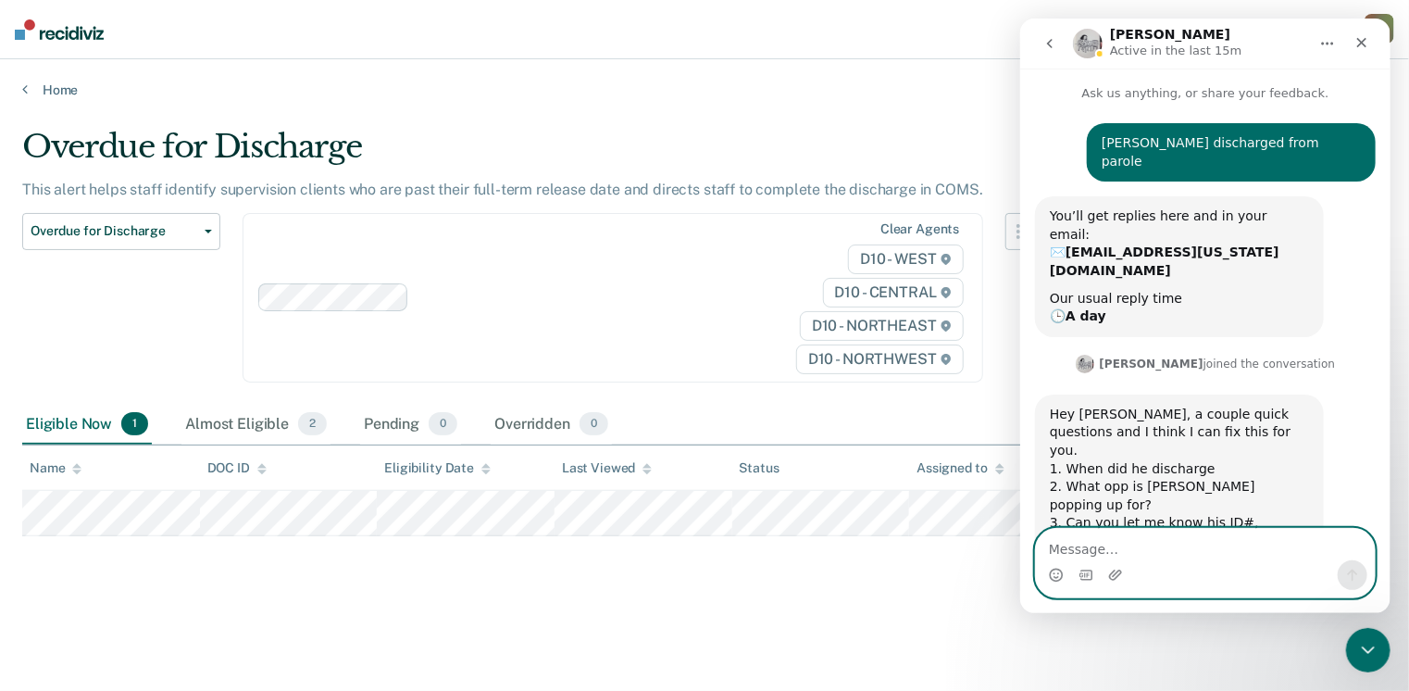
click at [1126, 544] on textarea "Message…" at bounding box center [1204, 544] width 339 height 31
type textarea "He's popping up for Overdue for Discharge"
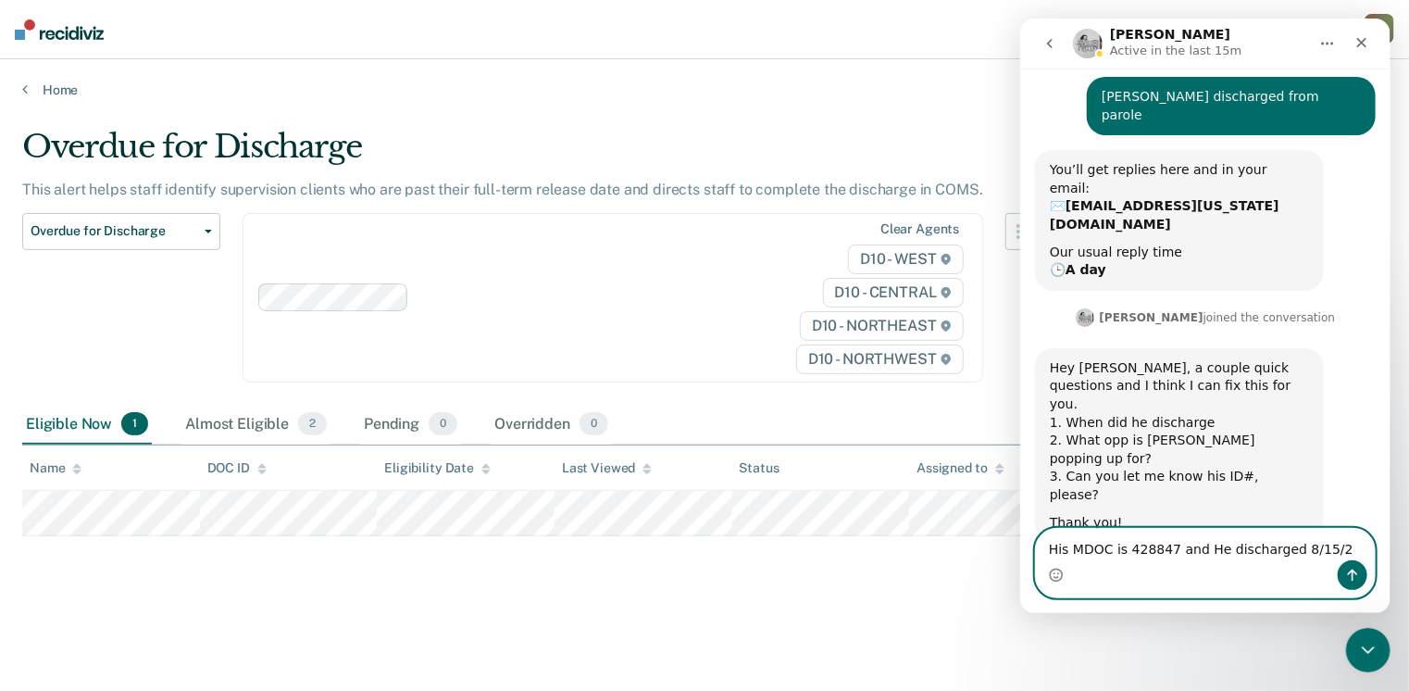
type textarea "His MDOC is 428847 and He discharged 8/15/25"
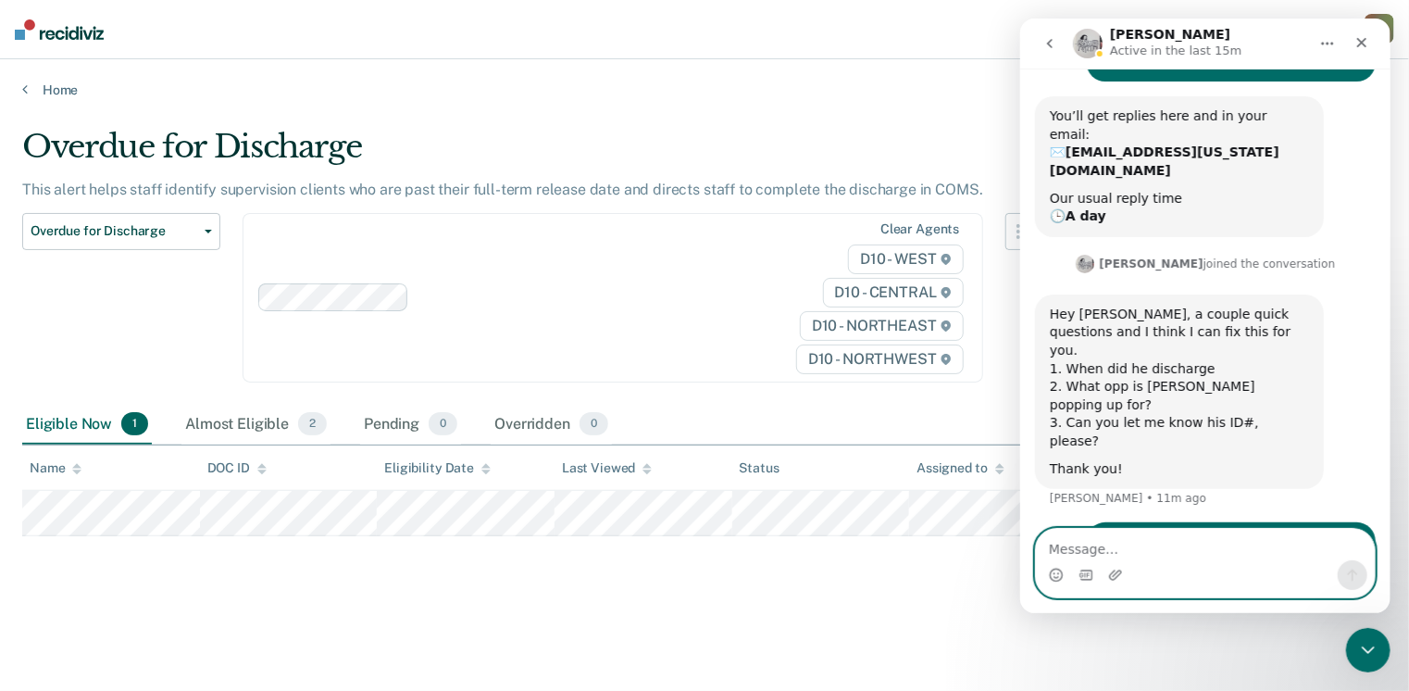
scroll to position [107, 0]
